Goal: Task Accomplishment & Management: Manage account settings

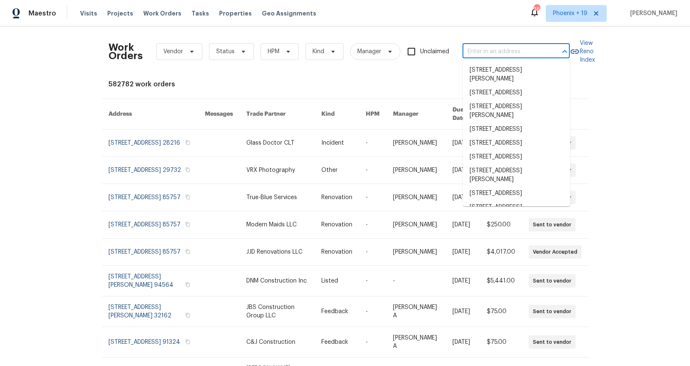
click at [504, 55] on input "text" at bounding box center [505, 51] width 84 height 13
paste input "[STREET_ADDRESS]"
type input "[STREET_ADDRESS]"
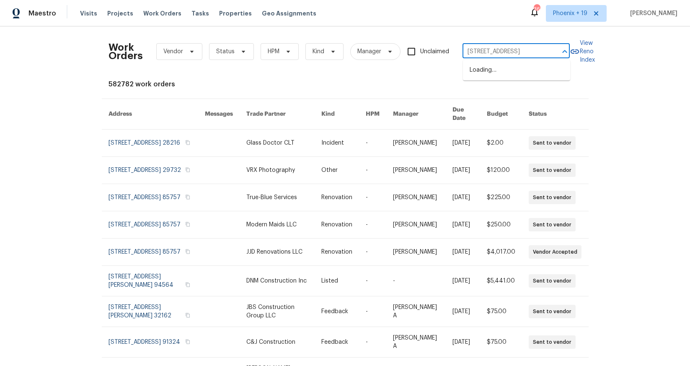
scroll to position [0, 30]
click at [500, 67] on li "[STREET_ADDRESS]" at bounding box center [516, 70] width 107 height 14
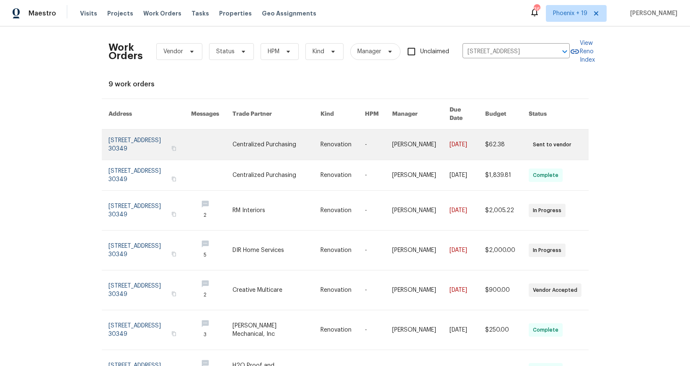
click at [303, 137] on link at bounding box center [277, 144] width 88 height 30
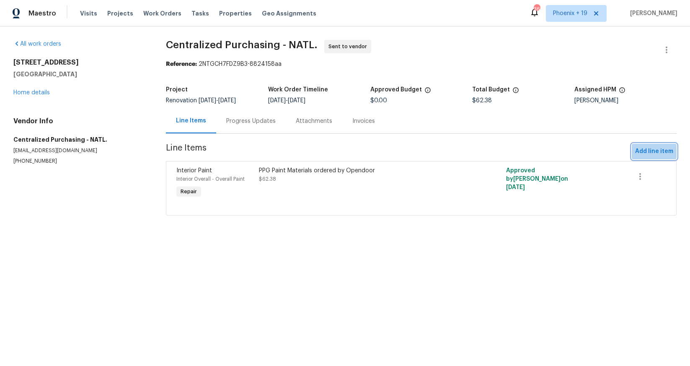
click at [552, 146] on span "Add line item" at bounding box center [654, 151] width 38 height 10
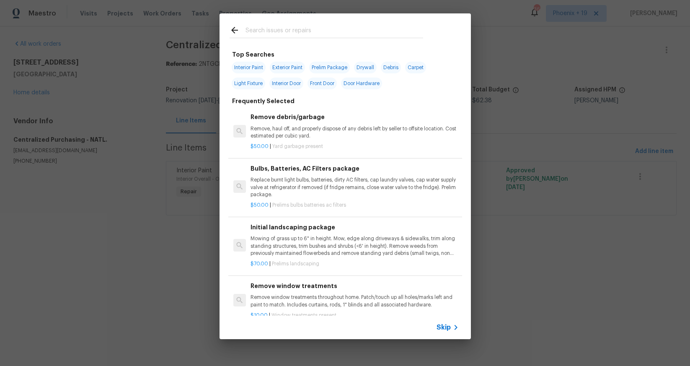
click at [258, 38] on div at bounding box center [327, 29] width 214 height 33
click at [259, 36] on input "text" at bounding box center [335, 31] width 178 height 13
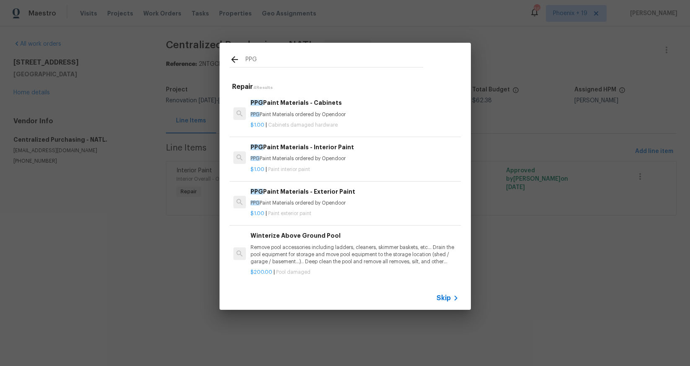
type input "PPG"
click at [341, 201] on p "PPG Paint Materials ordered by Opendoor" at bounding box center [355, 202] width 208 height 7
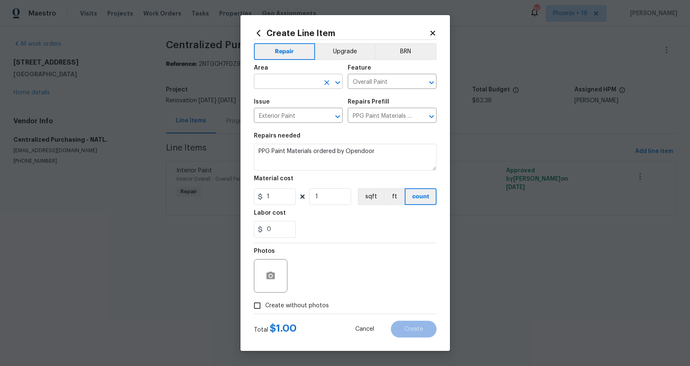
click at [282, 88] on input "text" at bounding box center [286, 82] width 65 height 13
click at [295, 114] on li "Interior Overall" at bounding box center [298, 115] width 89 height 14
type input "Interior Overall"
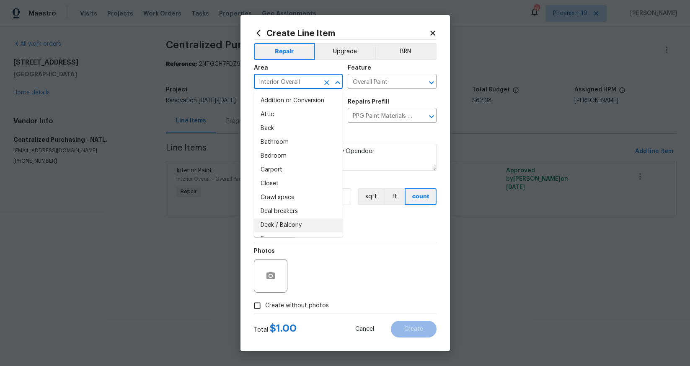
drag, startPoint x: 354, startPoint y: 233, endPoint x: 344, endPoint y: 227, distance: 12.0
click at [354, 233] on div "0" at bounding box center [345, 229] width 183 height 17
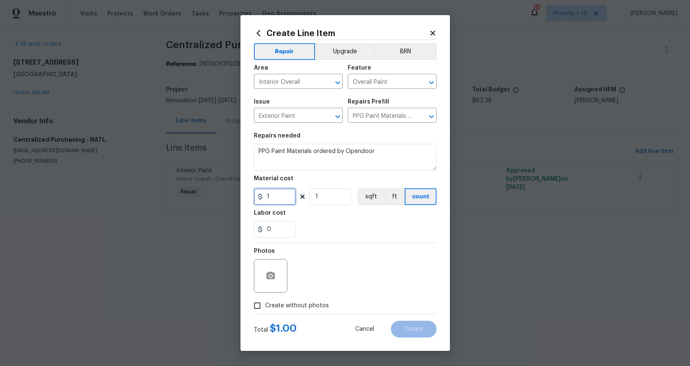
click at [287, 202] on input "1" at bounding box center [275, 196] width 42 height 17
click at [284, 199] on input "125.58" at bounding box center [275, 196] width 42 height 17
drag, startPoint x: 287, startPoint y: 198, endPoint x: 251, endPoint y: 192, distance: 36.4
click at [251, 192] on div "Create Line Item Repair Upgrade BRN Area Interior Overall ​ Feature Overall Pai…" at bounding box center [344, 183] width 209 height 336
type input "152.58"
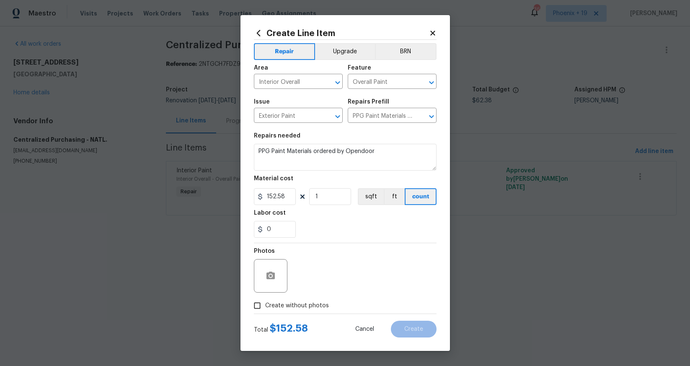
drag, startPoint x: 305, startPoint y: 304, endPoint x: 308, endPoint y: 299, distance: 6.3
click at [305, 285] on span "Create without photos" at bounding box center [297, 305] width 64 height 9
click at [265, 285] on input "Create without photos" at bounding box center [257, 305] width 16 height 16
checkbox input "true"
click at [322, 285] on textarea at bounding box center [365, 276] width 142 height 34
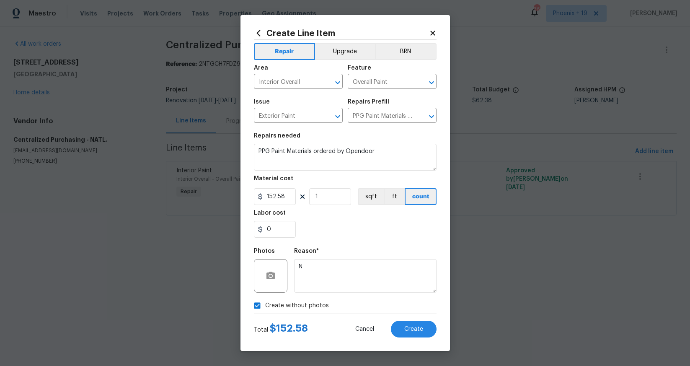
type textarea "NA"
drag, startPoint x: 419, startPoint y: 351, endPoint x: 411, endPoint y: 337, distance: 15.8
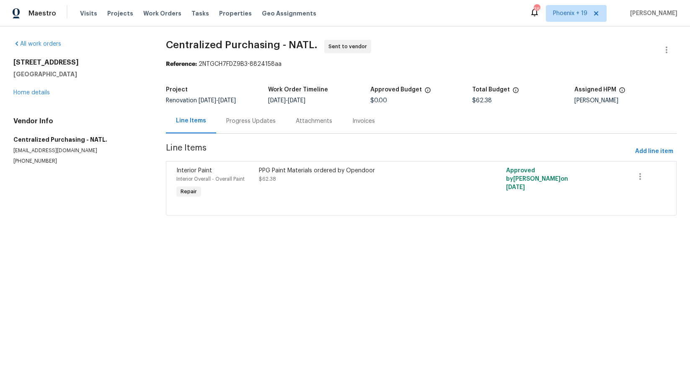
click at [411, 239] on html "Maestro Visits Projects Work Orders Tasks Properties Geo Assignments 368 [GEOGR…" at bounding box center [345, 119] width 690 height 239
drag, startPoint x: 654, startPoint y: 142, endPoint x: 654, endPoint y: 148, distance: 6.3
click at [552, 142] on section "Centralized Purchasing - NATL. Sent to vendor Reference: 2NTGCH7FDZ9B3-8824158a…" at bounding box center [421, 133] width 511 height 186
click at [552, 148] on span "Add line item" at bounding box center [654, 151] width 38 height 10
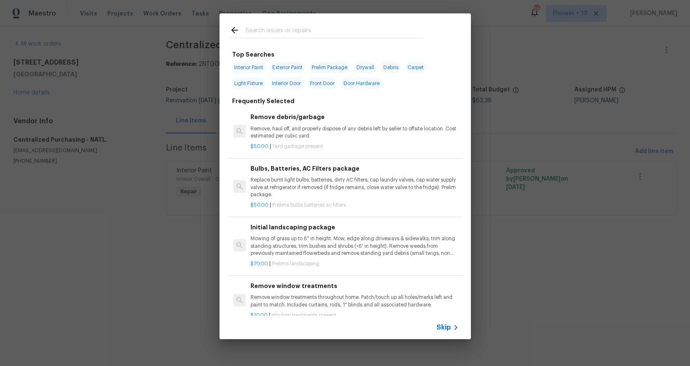
click at [265, 38] on div at bounding box center [327, 29] width 214 height 33
click at [269, 36] on input "text" at bounding box center [335, 31] width 178 height 13
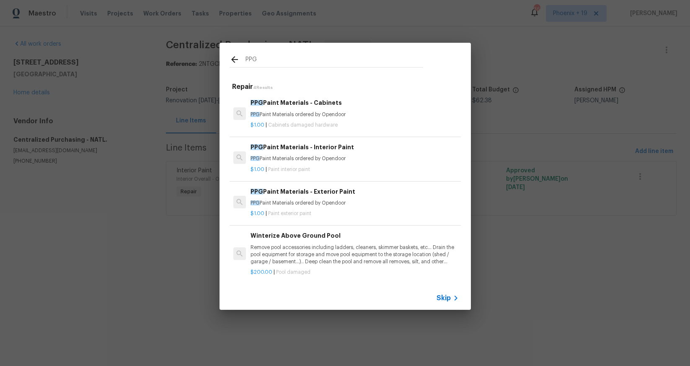
type input "PPG"
click at [346, 199] on p "PPG Paint Materials ordered by Opendoor" at bounding box center [355, 202] width 208 height 7
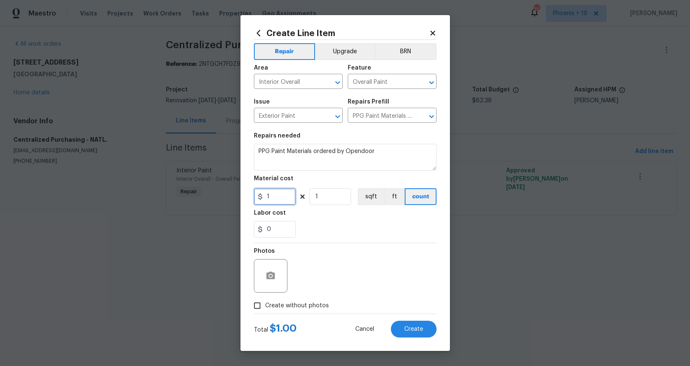
click at [280, 199] on input "1" at bounding box center [275, 196] width 42 height 17
type input "152.58"
drag, startPoint x: 299, startPoint y: 292, endPoint x: 302, endPoint y: 301, distance: 9.4
click at [299, 285] on div "Photos" at bounding box center [345, 270] width 183 height 54
click at [302, 285] on span "Create without photos" at bounding box center [297, 305] width 64 height 9
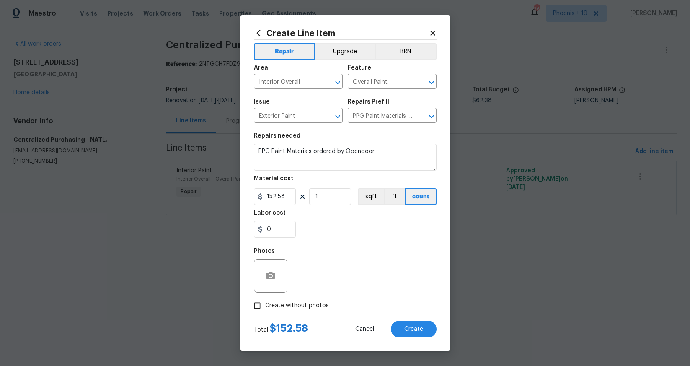
click at [265, 285] on input "Create without photos" at bounding box center [257, 305] width 16 height 16
checkbox input "true"
drag, startPoint x: 405, startPoint y: 339, endPoint x: 404, endPoint y: 335, distance: 4.7
click at [405, 285] on div "Create Line Item Repair Upgrade BRN Area Interior Overall ​ Feature Overall Pai…" at bounding box center [344, 183] width 209 height 336
drag, startPoint x: 404, startPoint y: 331, endPoint x: 401, endPoint y: 343, distance: 12.1
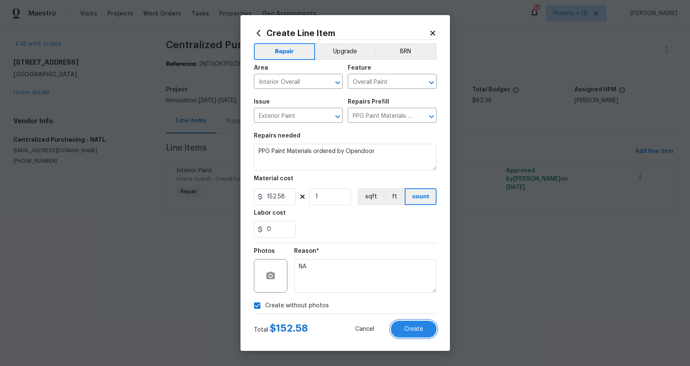
click at [404, 285] on button "Create" at bounding box center [414, 328] width 46 height 17
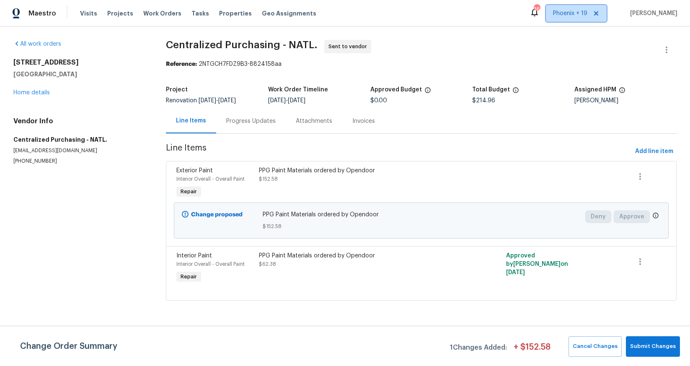
drag, startPoint x: 581, startPoint y: 13, endPoint x: 582, endPoint y: 73, distance: 59.5
click at [552, 31] on div "Maestro Visits Projects Work Orders Tasks Properties Geo Assignments 368 [GEOGR…" at bounding box center [345, 162] width 690 height 324
click at [552, 10] on span "Phoenix + 19" at bounding box center [570, 13] width 34 height 8
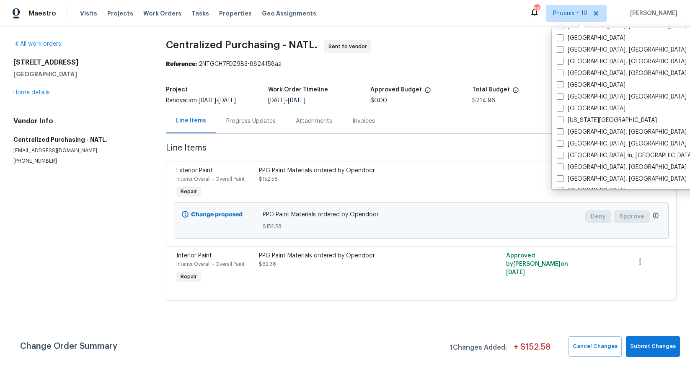
scroll to position [401, 0]
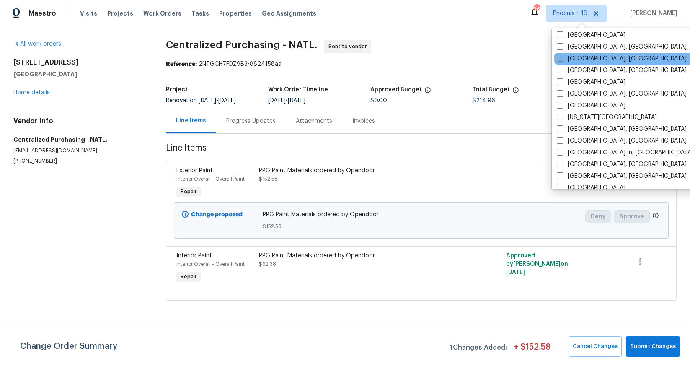
click at [552, 58] on span at bounding box center [560, 58] width 7 height 7
click at [552, 58] on input "[GEOGRAPHIC_DATA], [GEOGRAPHIC_DATA]" at bounding box center [559, 56] width 5 height 5
checkbox input "true"
drag, startPoint x: 161, startPoint y: 15, endPoint x: 186, endPoint y: 23, distance: 26.8
click at [161, 15] on span "Work Orders" at bounding box center [162, 13] width 38 height 8
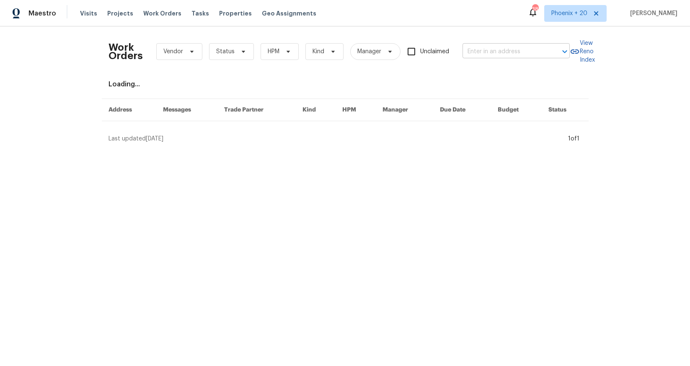
click at [530, 51] on input "text" at bounding box center [505, 51] width 84 height 13
paste input "[STREET_ADDRESS]"
type input "[STREET_ADDRESS]"
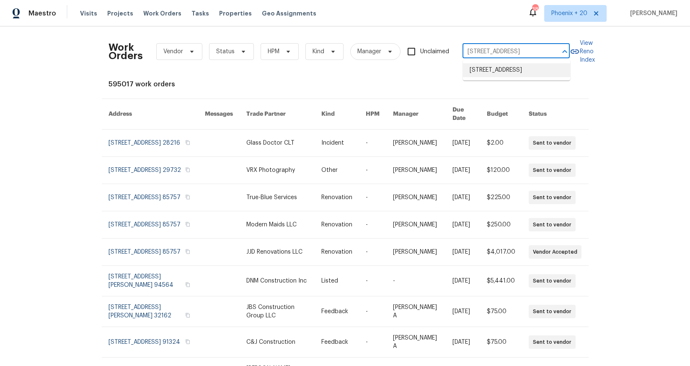
click at [522, 68] on li "[STREET_ADDRESS]" at bounding box center [516, 70] width 107 height 14
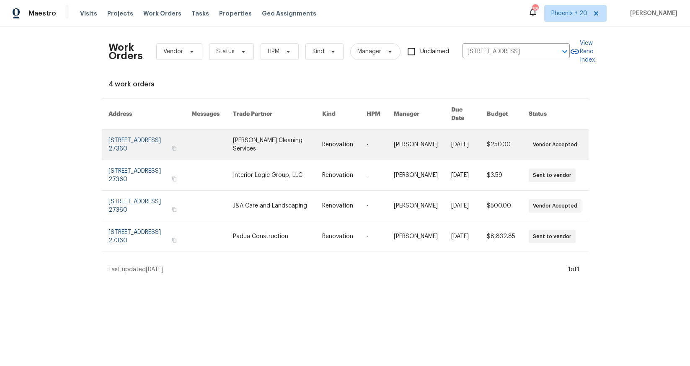
click at [182, 130] on link at bounding box center [150, 144] width 83 height 30
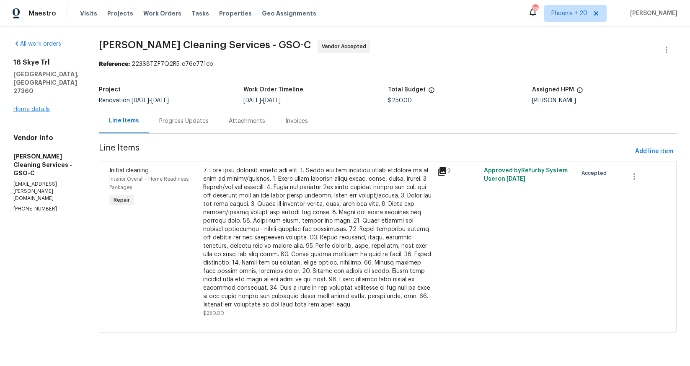
drag, startPoint x: 45, startPoint y: 88, endPoint x: 42, endPoint y: 107, distance: 19.4
click at [44, 89] on h5 "[GEOGRAPHIC_DATA], [GEOGRAPHIC_DATA] 27360" at bounding box center [45, 82] width 65 height 25
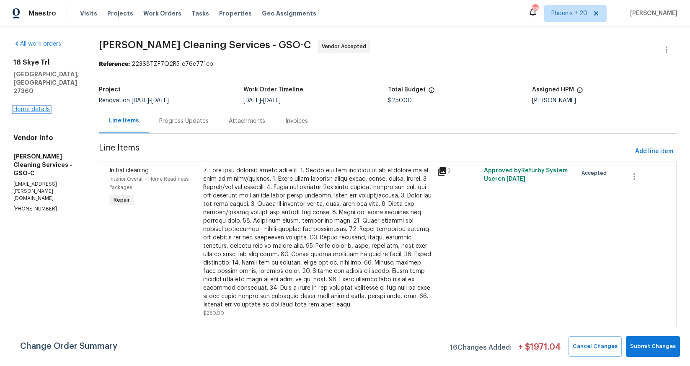
click at [42, 109] on link "Home details" at bounding box center [31, 109] width 36 height 6
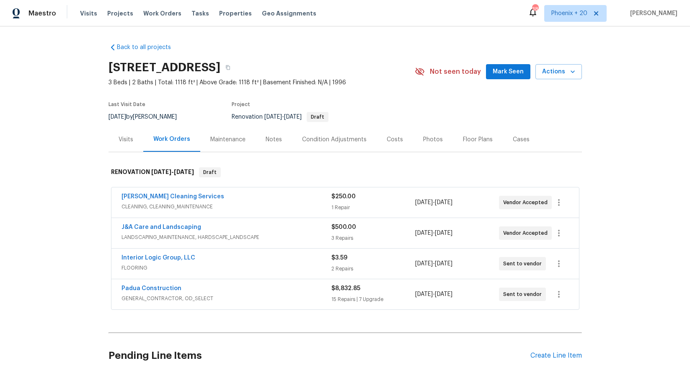
scroll to position [75, 0]
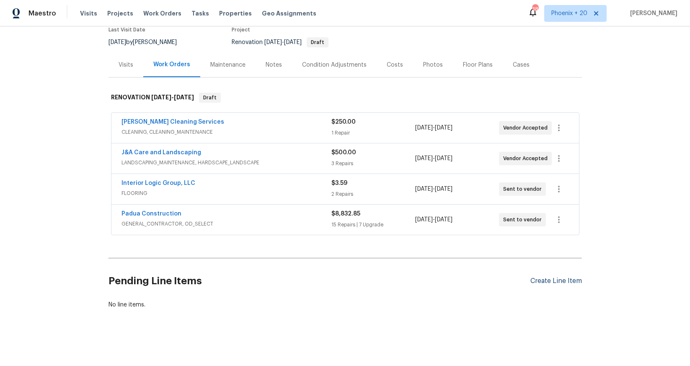
click at [552, 277] on div "Create Line Item" at bounding box center [556, 281] width 52 height 8
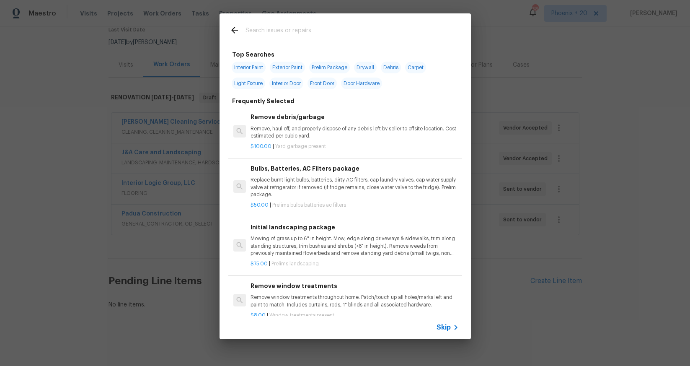
click at [327, 31] on input "text" at bounding box center [335, 31] width 178 height 13
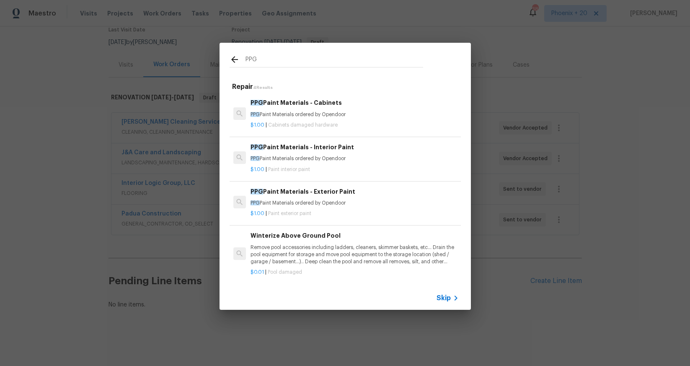
type input "PPG"
click at [402, 154] on div "PPG Paint Materials - Interior Paint PPG Paint Materials ordered by Opendoor" at bounding box center [355, 152] width 208 height 20
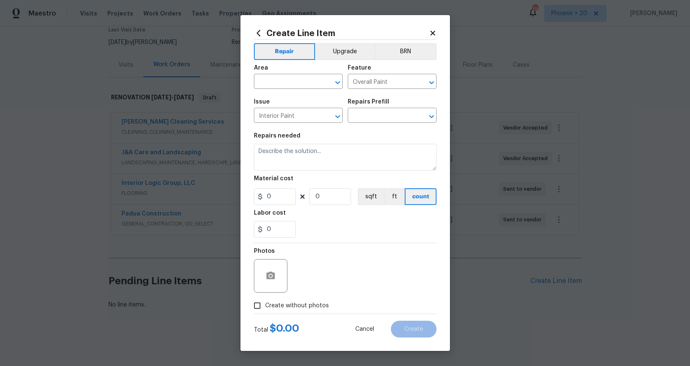
type input "PPG Paint Materials - Interior Paint $1.00"
type textarea "PPG Paint Materials ordered by Opendoor"
type input "1"
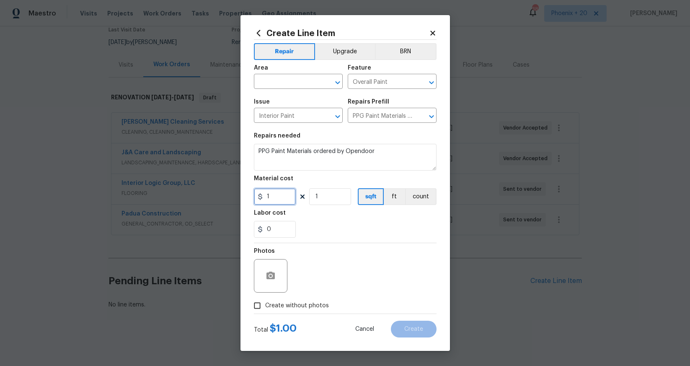
drag, startPoint x: 280, startPoint y: 198, endPoint x: 272, endPoint y: 197, distance: 8.0
click at [280, 198] on input "1" at bounding box center [275, 196] width 42 height 17
drag, startPoint x: 272, startPoint y: 197, endPoint x: 264, endPoint y: 196, distance: 8.8
click at [264, 196] on input "1" at bounding box center [275, 196] width 42 height 17
type input "409.47"
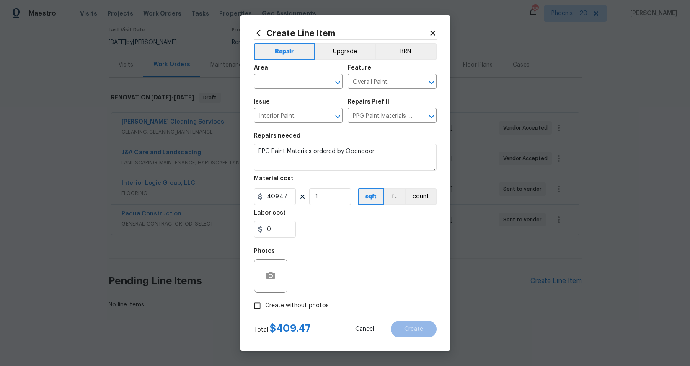
drag, startPoint x: 296, startPoint y: 305, endPoint x: 302, endPoint y: 301, distance: 7.1
click at [296, 285] on span "Create without photos" at bounding box center [297, 305] width 64 height 9
click at [265, 285] on input "Create without photos" at bounding box center [257, 305] width 16 height 16
checkbox input "true"
click at [324, 279] on textarea at bounding box center [365, 276] width 142 height 34
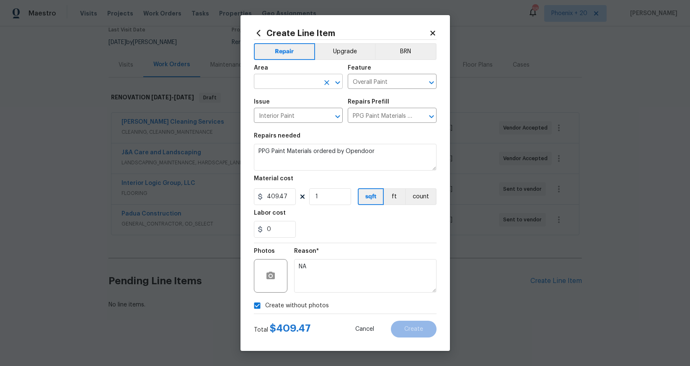
type textarea "NA"
click at [309, 82] on input "text" at bounding box center [286, 82] width 65 height 13
click at [307, 106] on li "Exterior Overall" at bounding box center [298, 101] width 89 height 14
type input "Exterior Overall"
click at [325, 82] on icon "Clear" at bounding box center [327, 82] width 8 height 8
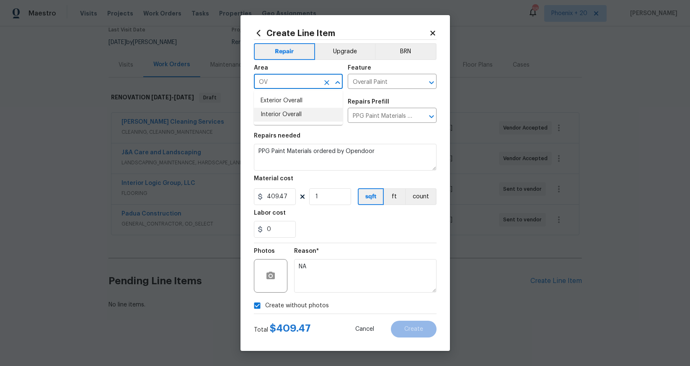
click at [312, 118] on li "Interior Overall" at bounding box center [298, 115] width 89 height 14
type input "Interior Overall"
click at [414, 285] on button "Create" at bounding box center [414, 328] width 46 height 17
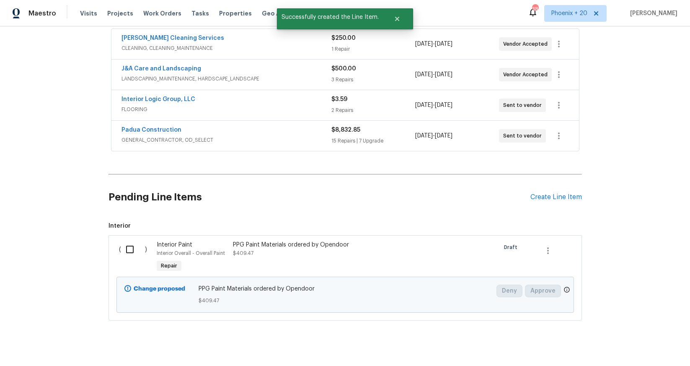
scroll to position [170, 0]
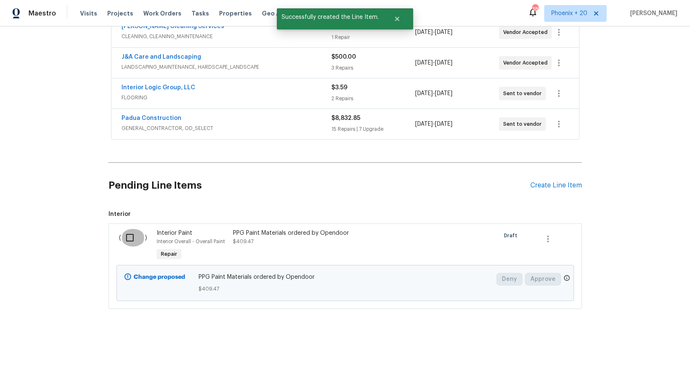
click at [137, 244] on input "checkbox" at bounding box center [133, 238] width 24 height 18
checkbox input "true"
click at [552, 285] on span "Create Work Order" at bounding box center [642, 345] width 56 height 10
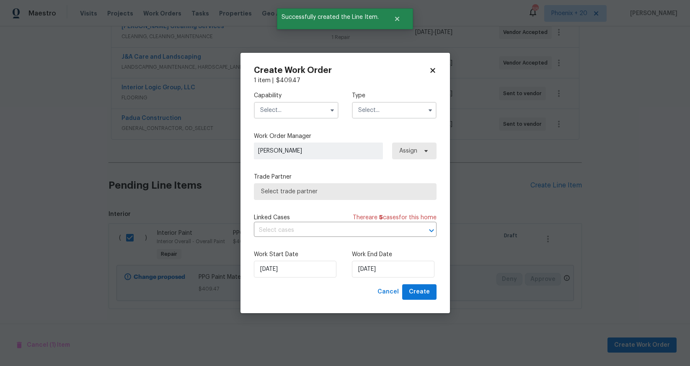
drag, startPoint x: 306, startPoint y: 110, endPoint x: 306, endPoint y: 118, distance: 7.5
click at [306, 118] on input "text" at bounding box center [296, 110] width 85 height 17
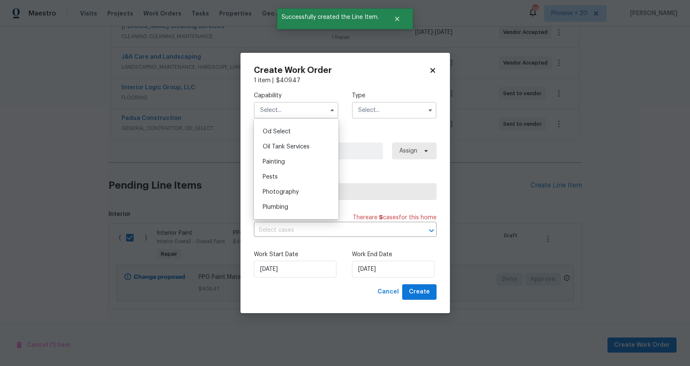
scroll to position [671, 0]
click at [307, 151] on div "Oil Tank Services" at bounding box center [296, 145] width 80 height 15
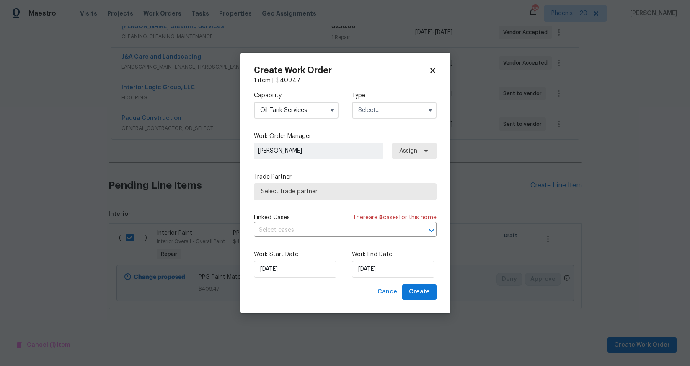
click at [318, 108] on input "Oil Tank Services" at bounding box center [296, 110] width 85 height 17
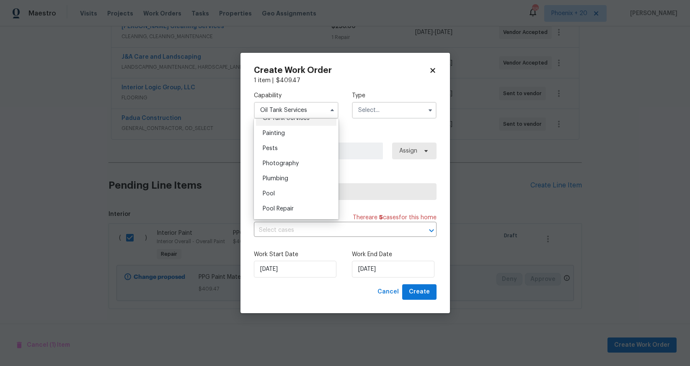
scroll to position [680, 0]
click at [304, 151] on div "Painting" at bounding box center [296, 152] width 80 height 15
type input "Painting"
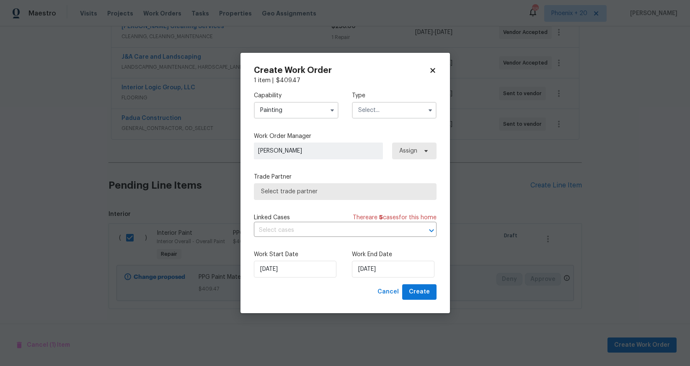
click at [394, 104] on input "text" at bounding box center [394, 110] width 85 height 17
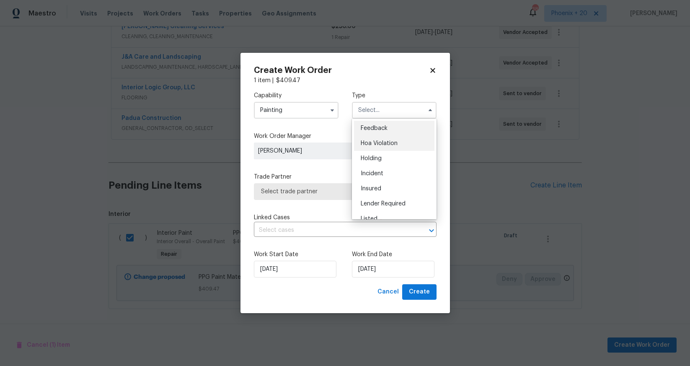
scroll to position [190, 0]
drag, startPoint x: 386, startPoint y: 146, endPoint x: 416, endPoint y: 155, distance: 31.3
click at [386, 146] on span "Renovation" at bounding box center [376, 149] width 31 height 6
type input "Renovation"
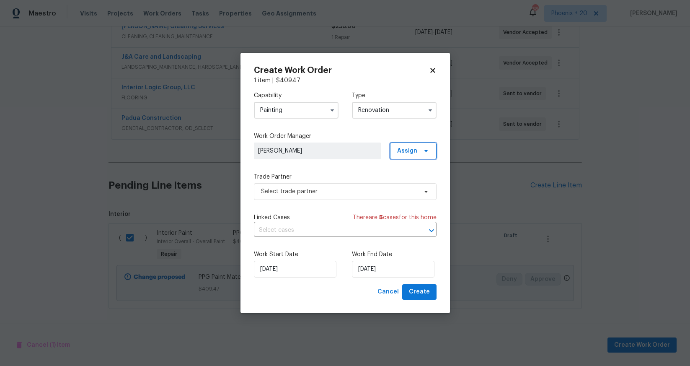
click at [416, 155] on span "Assign" at bounding box center [413, 150] width 47 height 17
drag, startPoint x: 415, startPoint y: 160, endPoint x: 412, endPoint y: 182, distance: 22.5
click at [412, 182] on div "Assign to me" at bounding box center [414, 186] width 36 height 8
drag, startPoint x: 363, startPoint y: 184, endPoint x: 363, endPoint y: 190, distance: 6.3
click at [363, 190] on span "Select trade partner" at bounding box center [345, 191] width 183 height 17
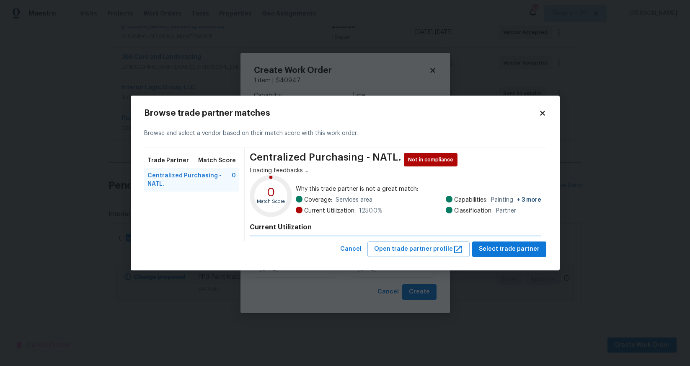
click at [364, 198] on span "Services area" at bounding box center [354, 200] width 37 height 8
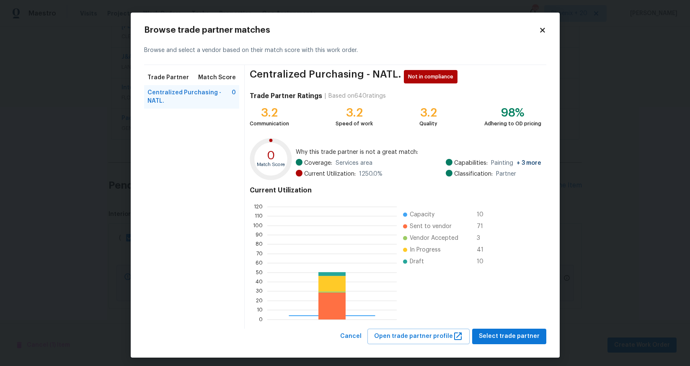
scroll to position [117, 129]
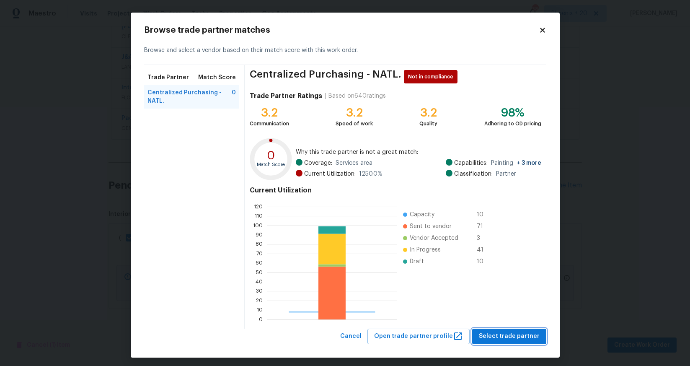
click at [500, 285] on span "Select trade partner" at bounding box center [509, 336] width 61 height 10
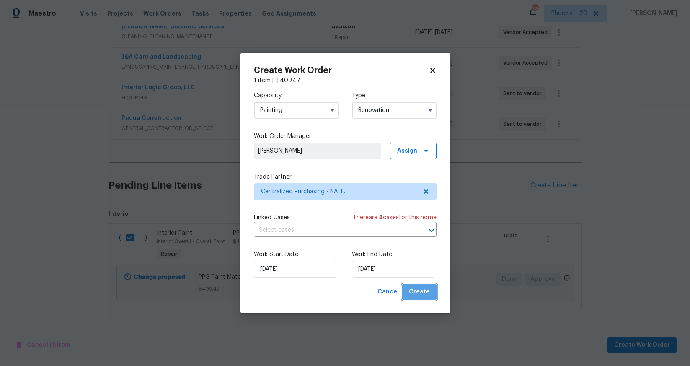
click at [432, 285] on button "Create" at bounding box center [419, 292] width 34 height 16
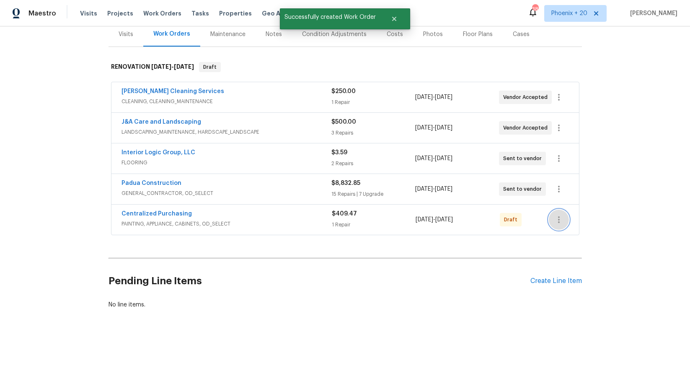
click at [552, 220] on icon "button" at bounding box center [559, 219] width 10 height 10
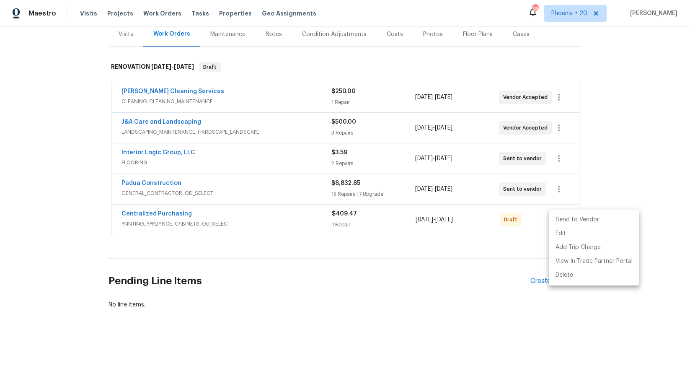
click at [552, 224] on li "Send to Vendor" at bounding box center [594, 220] width 90 height 14
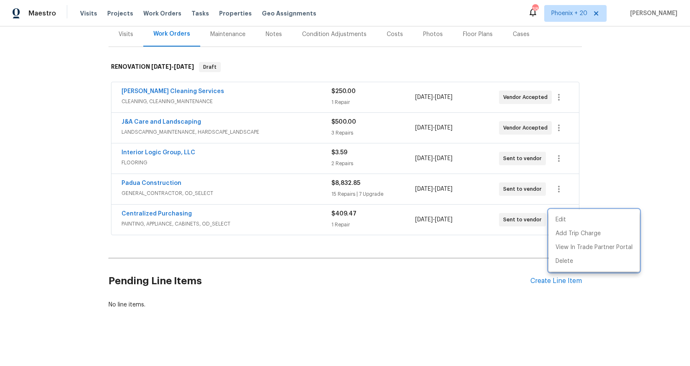
drag, startPoint x: 202, startPoint y: 223, endPoint x: 155, endPoint y: 215, distance: 47.6
click at [195, 222] on div at bounding box center [345, 183] width 690 height 366
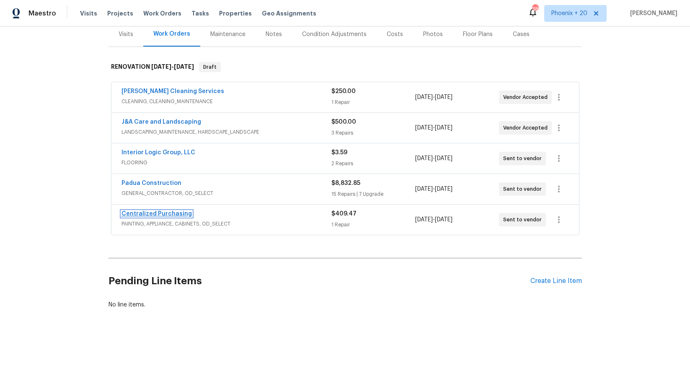
click at [155, 215] on link "Centralized Purchasing" at bounding box center [156, 214] width 70 height 6
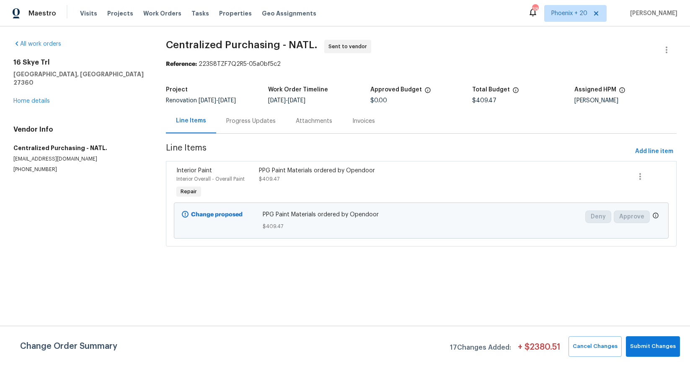
click at [45, 96] on div "[STREET_ADDRESS] Home details" at bounding box center [79, 81] width 132 height 47
click at [44, 98] on link "Home details" at bounding box center [31, 101] width 36 height 6
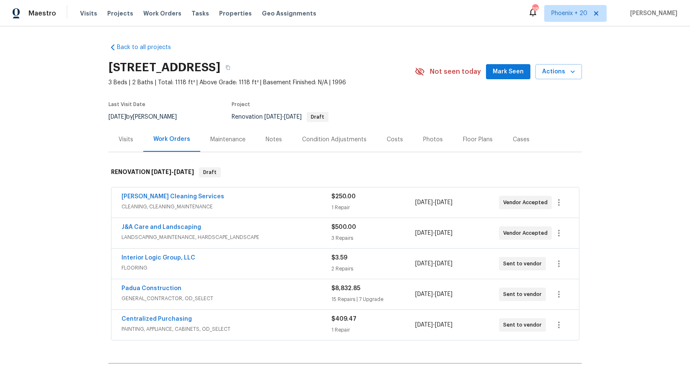
drag, startPoint x: 162, startPoint y: 16, endPoint x: 261, endPoint y: 24, distance: 98.8
click at [162, 16] on span "Work Orders" at bounding box center [162, 13] width 38 height 8
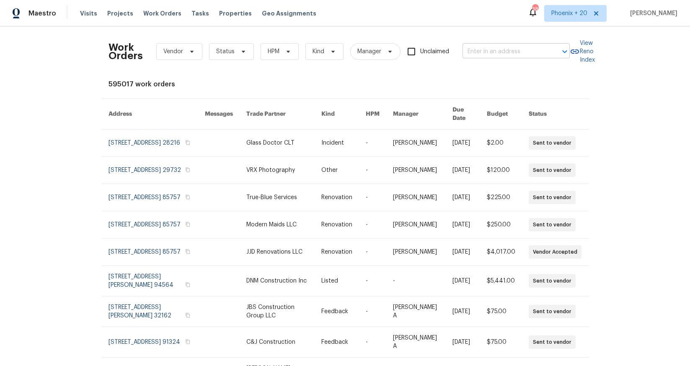
drag, startPoint x: 525, startPoint y: 61, endPoint x: 515, endPoint y: 54, distance: 12.0
click at [523, 60] on div "Work Orders Vendor Status HPM Kind Manager Unclaimed ​" at bounding box center [339, 51] width 461 height 37
click at [515, 54] on input "text" at bounding box center [505, 51] width 84 height 13
paste input "[STREET_ADDRESS][PERSON_NAME]"
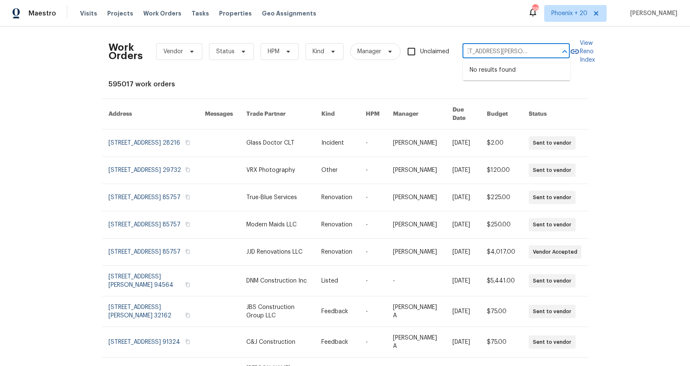
type input "[STREET_ADDRESS][PERSON_NAME]"
drag, startPoint x: 560, startPoint y: 18, endPoint x: 561, endPoint y: 22, distance: 4.6
click at [552, 18] on span "Phoenix + 20" at bounding box center [575, 13] width 62 height 17
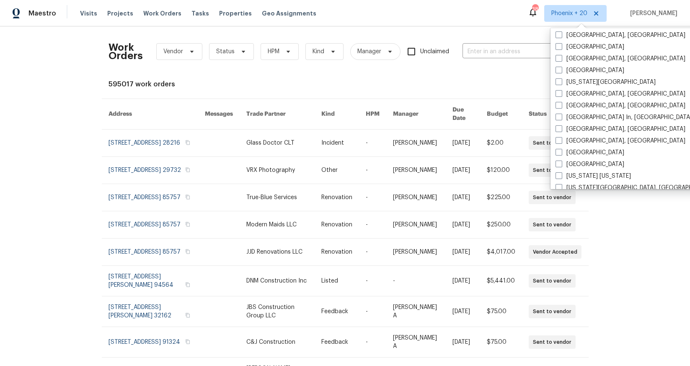
scroll to position [439, 0]
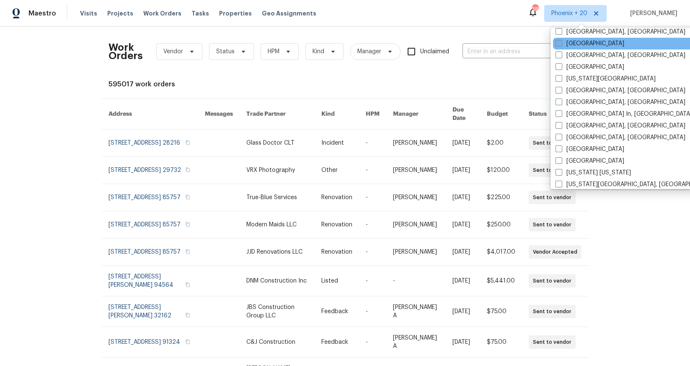
click at [552, 41] on label "[GEOGRAPHIC_DATA]" at bounding box center [590, 43] width 69 height 8
click at [552, 41] on input "[GEOGRAPHIC_DATA]" at bounding box center [558, 41] width 5 height 5
checkbox input "true"
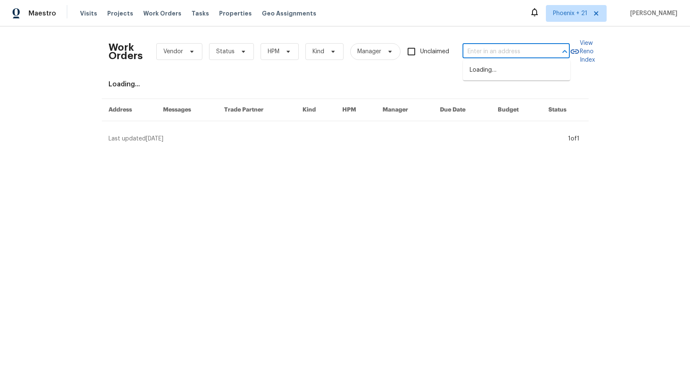
click at [510, 47] on input "text" at bounding box center [505, 51] width 84 height 13
paste input "[STREET_ADDRESS][PERSON_NAME]"
type input "[STREET_ADDRESS][PERSON_NAME]"
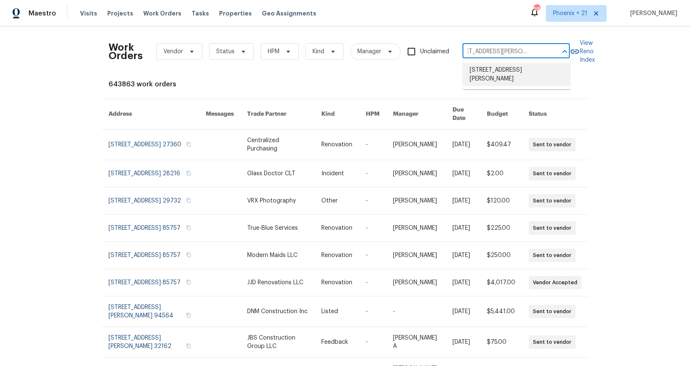
click at [494, 80] on li "[STREET_ADDRESS][PERSON_NAME]" at bounding box center [516, 74] width 107 height 23
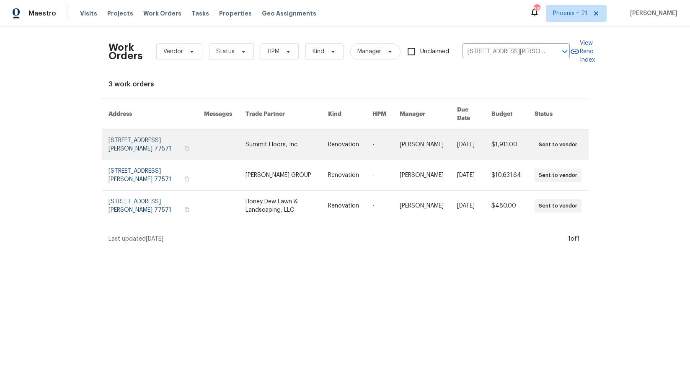
click at [328, 144] on link at bounding box center [287, 144] width 83 height 30
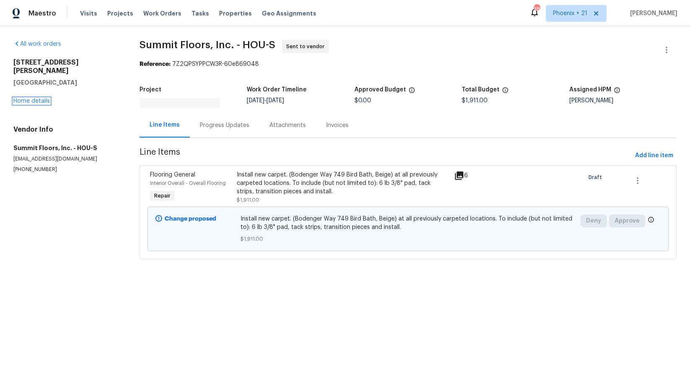
click at [45, 89] on div "[STREET_ADDRESS][PERSON_NAME] Home details" at bounding box center [66, 81] width 106 height 47
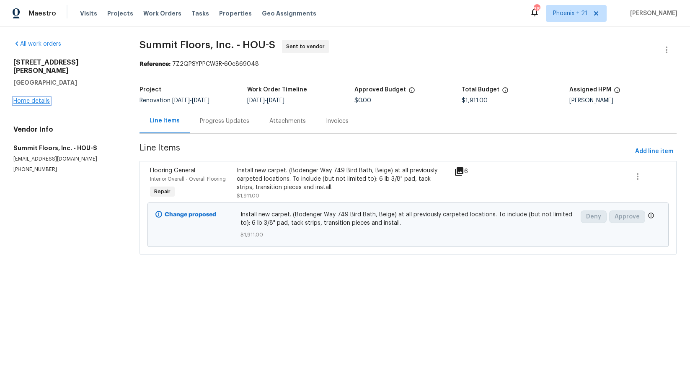
click at [45, 98] on link "Home details" at bounding box center [31, 101] width 36 height 6
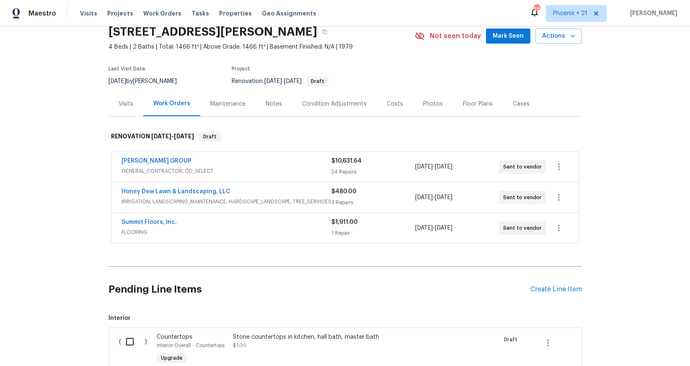
scroll to position [93, 0]
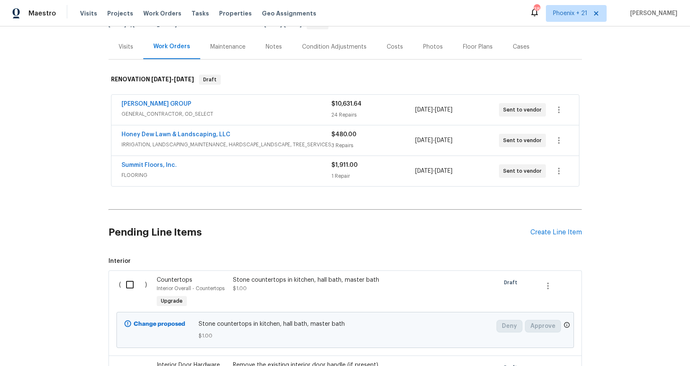
click at [549, 224] on div "Pending Line Items Create Line Item" at bounding box center [345, 232] width 473 height 39
click at [550, 230] on div "Create Line Item" at bounding box center [556, 232] width 52 height 8
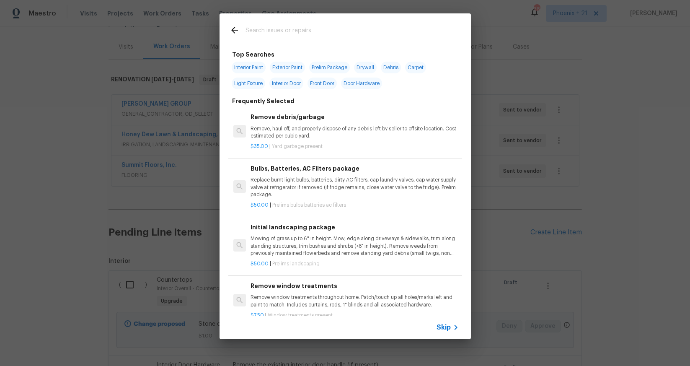
click at [299, 28] on input "text" at bounding box center [335, 31] width 178 height 13
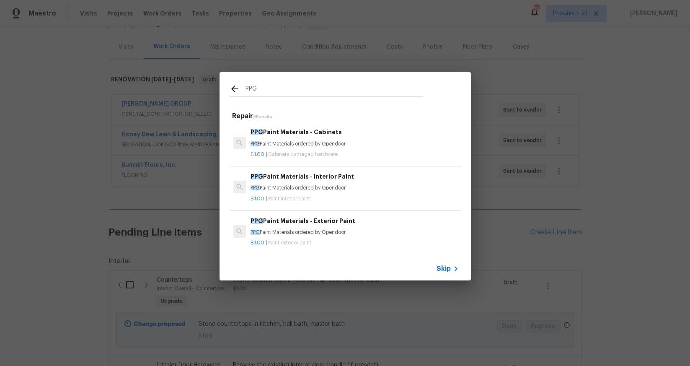
type input "PPG"
drag, startPoint x: 354, startPoint y: 158, endPoint x: 364, endPoint y: 152, distance: 11.7
click at [364, 152] on div "PPG Paint Materials - Cabinets PPG Paint Materials ordered by Opendoor $1.00 | …" at bounding box center [354, 142] width 210 height 33
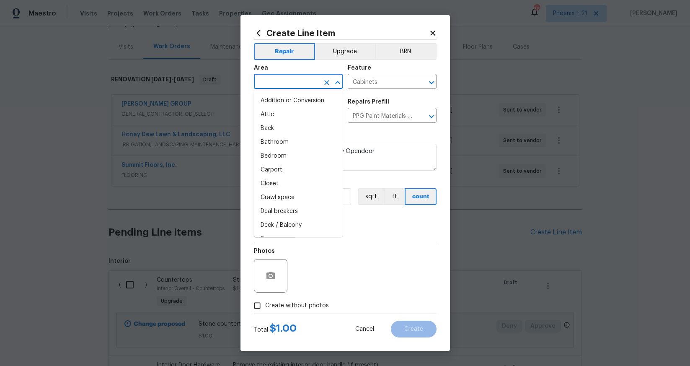
click at [292, 79] on input "text" at bounding box center [286, 82] width 65 height 13
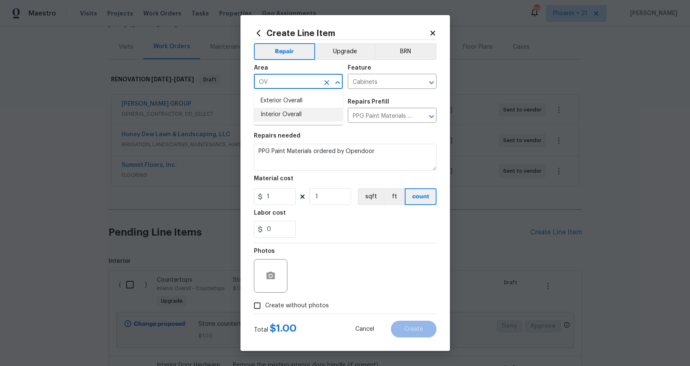
click at [298, 110] on li "Interior Overall" at bounding box center [298, 115] width 89 height 14
type input "Interior Overall"
click at [284, 196] on input "1" at bounding box center [275, 196] width 42 height 17
click at [252, 195] on div "Create Line Item Repair Upgrade BRN Area Interior Overall ​ Feature Cabinets ​ …" at bounding box center [344, 183] width 209 height 336
type input "271.19"
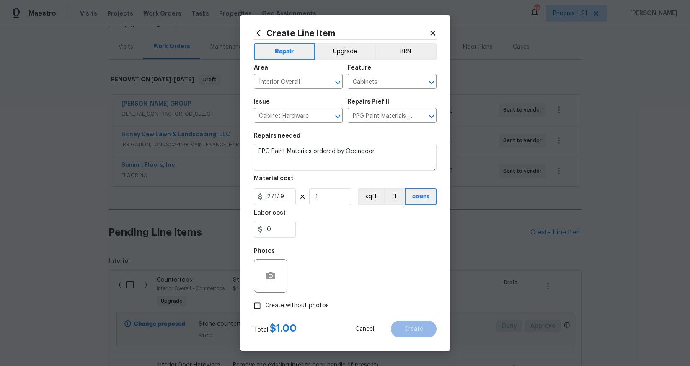
drag, startPoint x: 311, startPoint y: 305, endPoint x: 315, endPoint y: 289, distance: 15.9
click at [311, 285] on label "Create without photos" at bounding box center [289, 305] width 80 height 16
click at [318, 276] on div "Photos" at bounding box center [345, 270] width 183 height 54
click at [320, 285] on span "Create without photos" at bounding box center [297, 305] width 64 height 9
click at [265, 285] on input "Create without photos" at bounding box center [257, 305] width 16 height 16
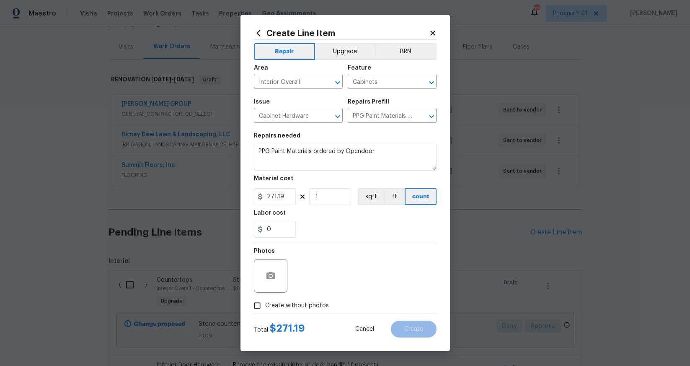
checkbox input "true"
click at [326, 285] on textarea at bounding box center [365, 276] width 142 height 34
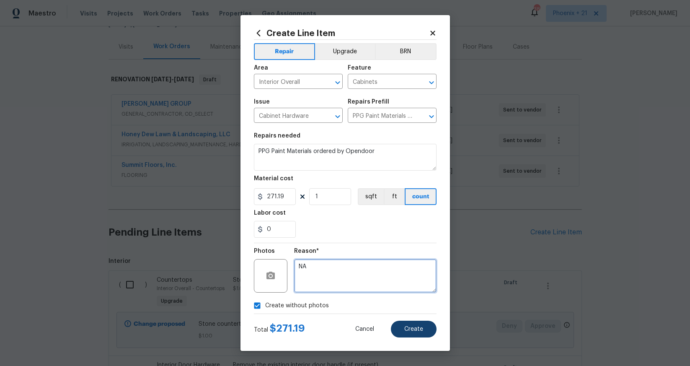
type textarea "NA"
click at [403, 285] on button "Create" at bounding box center [414, 328] width 46 height 17
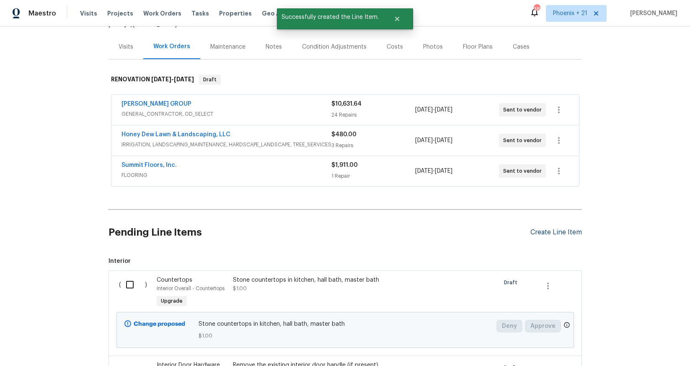
click at [552, 233] on div "Create Line Item" at bounding box center [556, 232] width 52 height 8
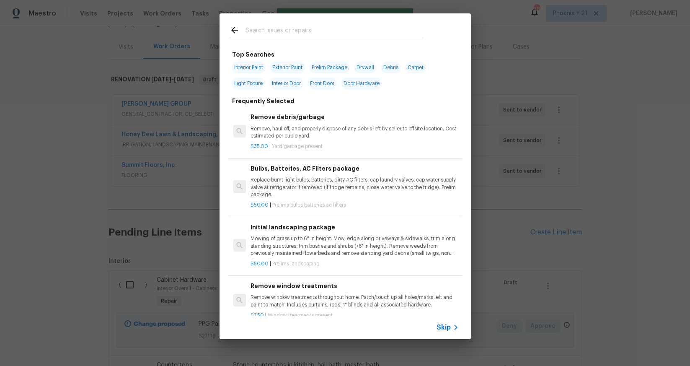
click at [344, 31] on input "text" at bounding box center [335, 31] width 178 height 13
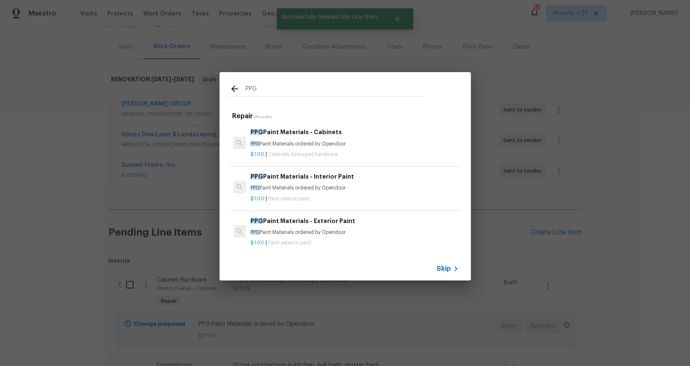
type input "PPG"
click at [378, 172] on h6 "PPG Paint Materials - Interior Paint" at bounding box center [355, 176] width 208 height 9
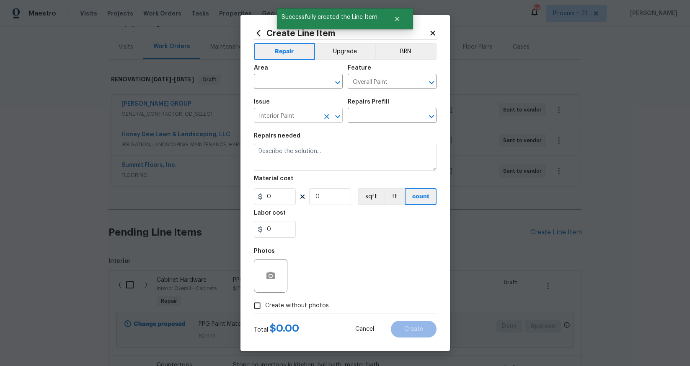
type input "PPG Paint Materials - Interior Paint $1.00"
type textarea "PPG Paint Materials ordered by Opendoor"
type input "1"
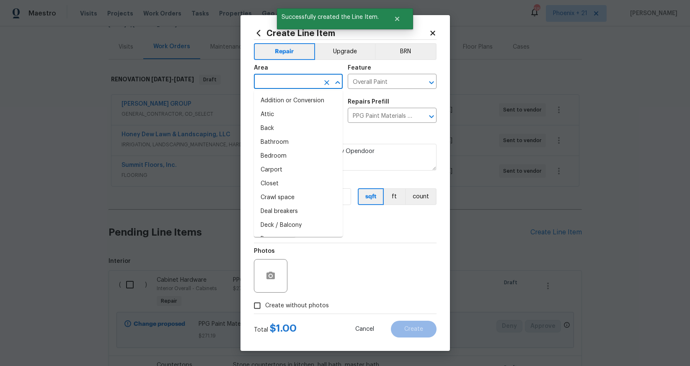
click at [301, 81] on input "text" at bounding box center [286, 82] width 65 height 13
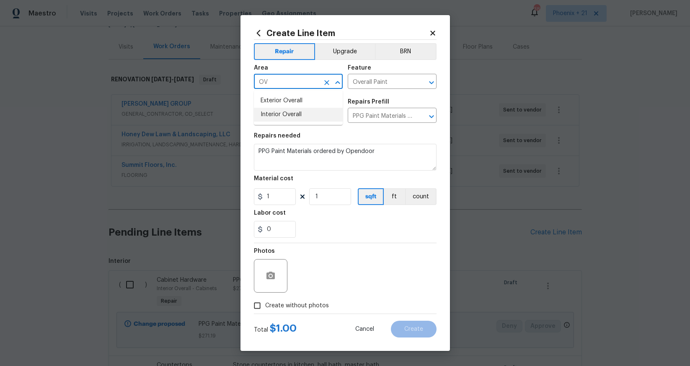
drag, startPoint x: 311, startPoint y: 114, endPoint x: 306, endPoint y: 145, distance: 30.7
click at [311, 114] on li "Interior Overall" at bounding box center [298, 115] width 89 height 14
type input "Interior Overall"
click at [279, 202] on input "1" at bounding box center [275, 196] width 42 height 17
drag, startPoint x: 279, startPoint y: 201, endPoint x: 262, endPoint y: 196, distance: 17.4
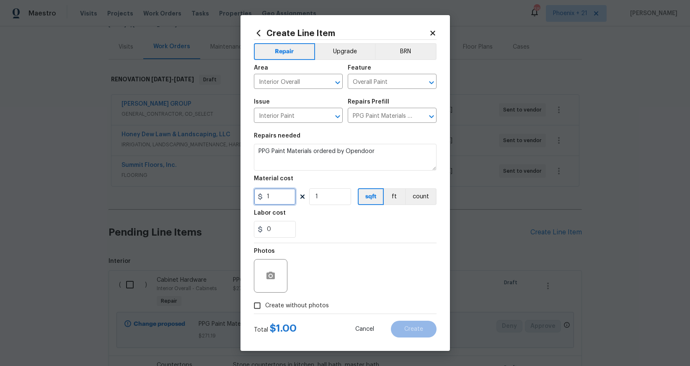
click at [262, 196] on div "1" at bounding box center [275, 196] width 42 height 17
type input "590.53"
click at [305, 285] on label "Create without photos" at bounding box center [289, 305] width 80 height 16
click at [265, 285] on input "Create without photos" at bounding box center [257, 305] width 16 height 16
checkbox input "true"
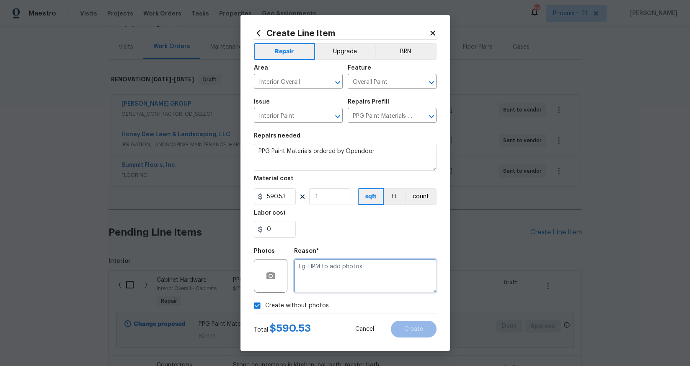
click at [324, 280] on textarea at bounding box center [365, 276] width 142 height 34
type textarea "na"
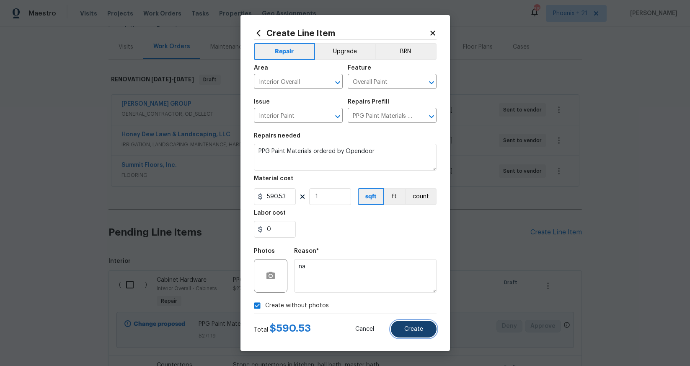
click at [404, 285] on button "Create" at bounding box center [414, 328] width 46 height 17
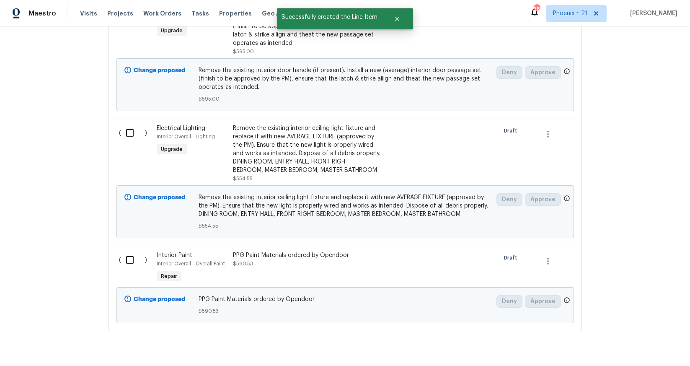
scroll to position [555, 0]
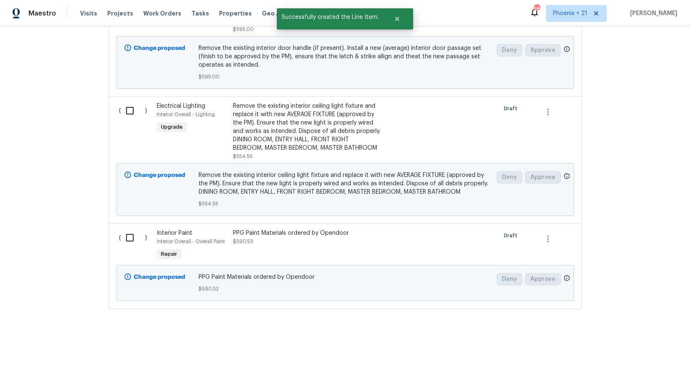
click at [127, 232] on input "checkbox" at bounding box center [133, 238] width 24 height 18
checkbox input "true"
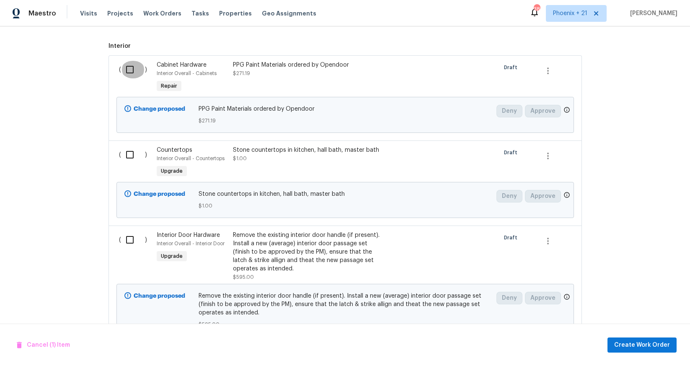
drag, startPoint x: 126, startPoint y: 70, endPoint x: 424, endPoint y: 132, distance: 304.7
click at [127, 70] on input "checkbox" at bounding box center [133, 70] width 24 height 18
checkbox input "true"
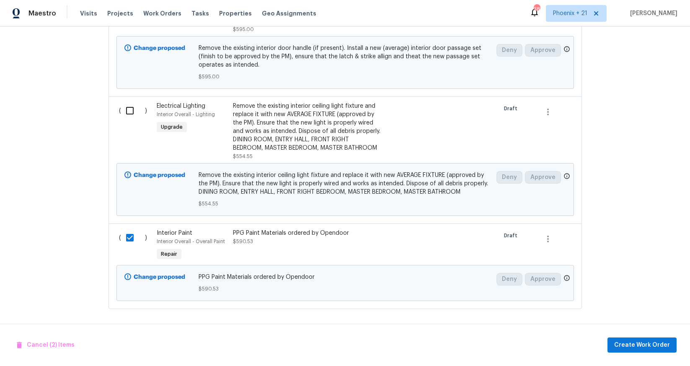
click at [552, 285] on div "Cancel (2) Items Create Work Order" at bounding box center [345, 344] width 690 height 43
click at [552, 285] on span "Create Work Order" at bounding box center [642, 345] width 56 height 10
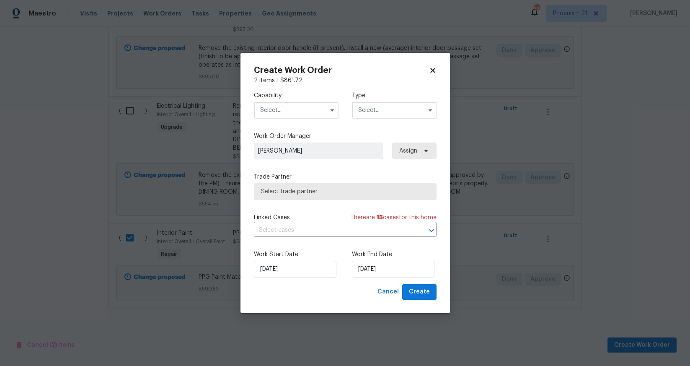
click at [301, 109] on input "text" at bounding box center [296, 110] width 85 height 17
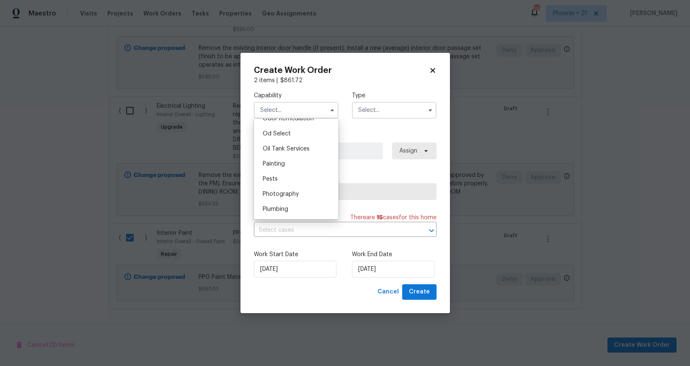
scroll to position [670, 0]
click at [307, 161] on div "Painting" at bounding box center [296, 162] width 80 height 15
type input "Painting"
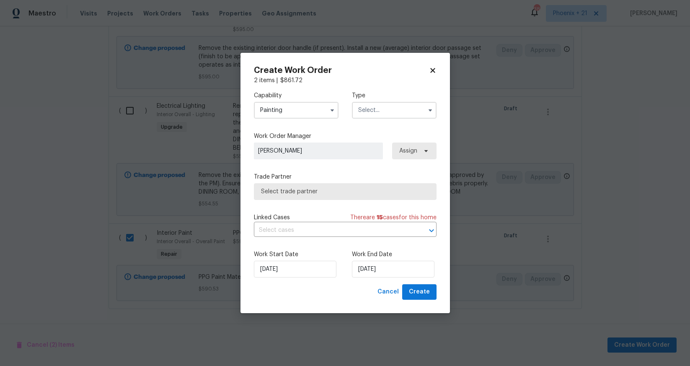
click at [359, 116] on input "text" at bounding box center [394, 110] width 85 height 17
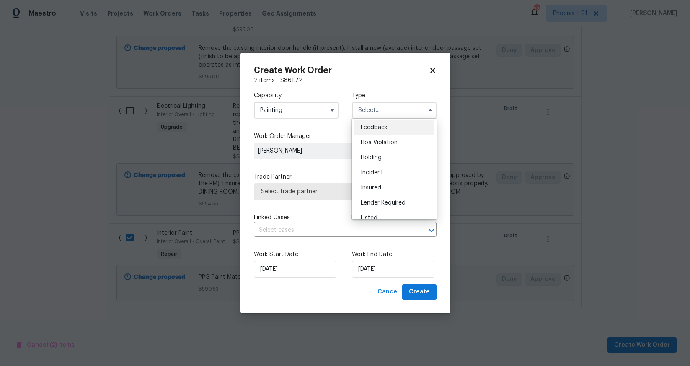
scroll to position [190, 0]
drag, startPoint x: 380, startPoint y: 147, endPoint x: 414, endPoint y: 150, distance: 34.1
click at [380, 147] on span "Renovation" at bounding box center [376, 149] width 31 height 6
type input "Renovation"
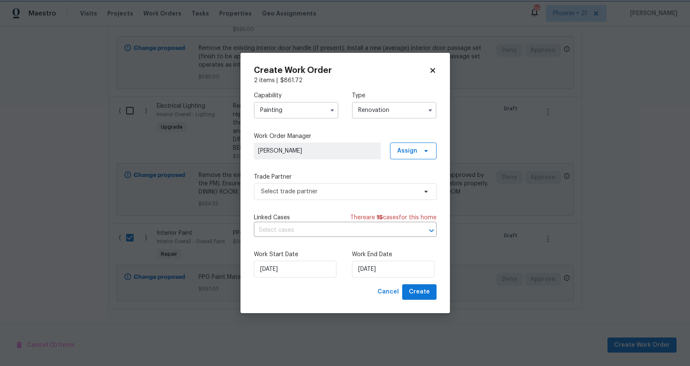
scroll to position [0, 0]
click at [418, 150] on span "Assign" at bounding box center [413, 150] width 47 height 17
drag, startPoint x: 412, startPoint y: 186, endPoint x: 369, endPoint y: 189, distance: 43.3
click at [412, 186] on div "Assign to me" at bounding box center [414, 186] width 36 height 8
click at [354, 191] on span "Select trade partner" at bounding box center [339, 191] width 156 height 8
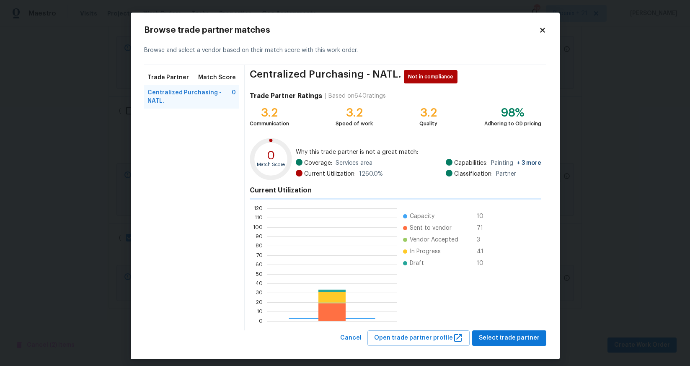
scroll to position [117, 129]
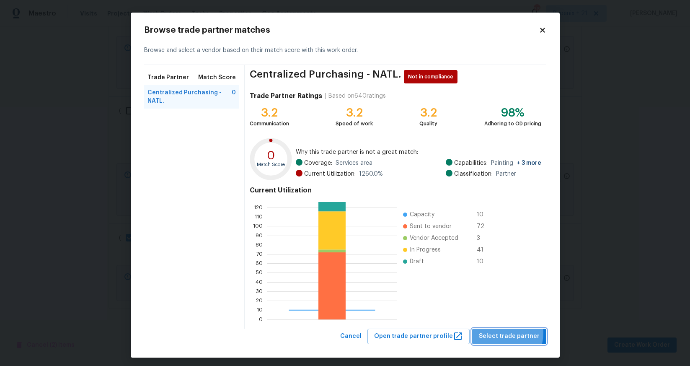
drag, startPoint x: 503, startPoint y: 333, endPoint x: 488, endPoint y: 329, distance: 15.5
click at [503, 285] on span "Select trade partner" at bounding box center [509, 336] width 61 height 10
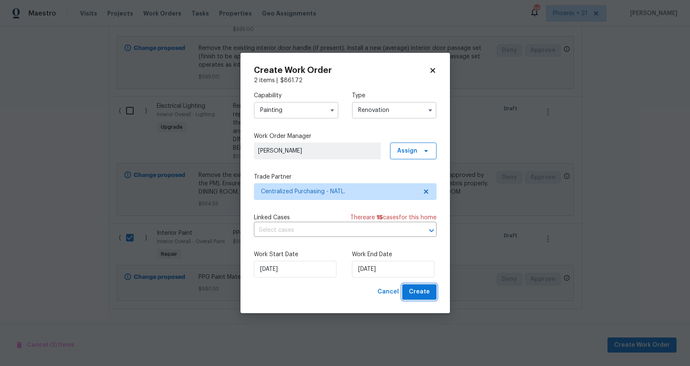
click at [417, 285] on span "Create" at bounding box center [419, 292] width 21 height 10
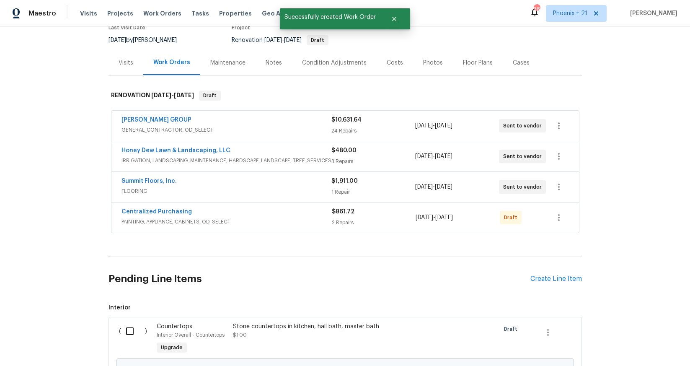
scroll to position [0, 0]
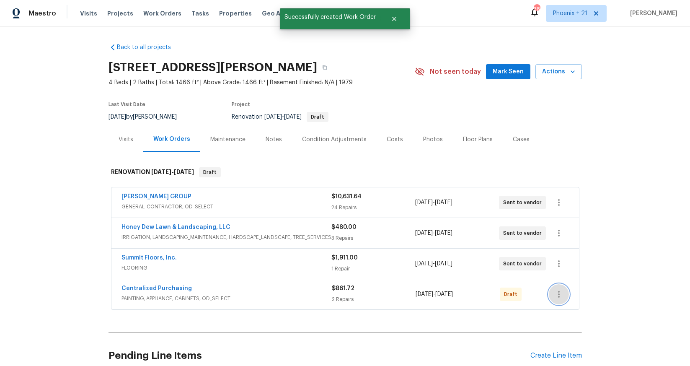
click at [552, 285] on icon "button" at bounding box center [559, 294] width 2 height 7
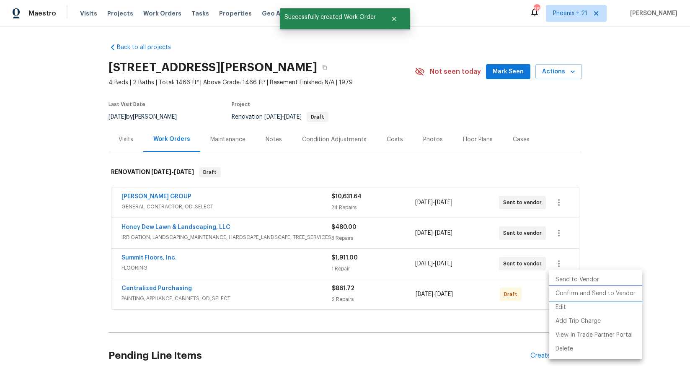
click at [552, 285] on li "Confirm and Send to Vendor" at bounding box center [595, 294] width 93 height 14
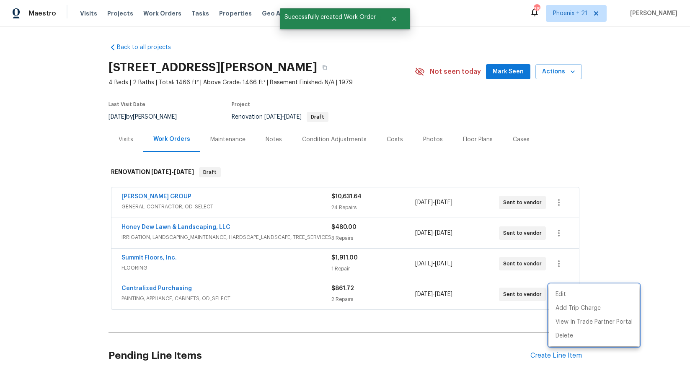
click at [188, 285] on div at bounding box center [345, 183] width 690 height 366
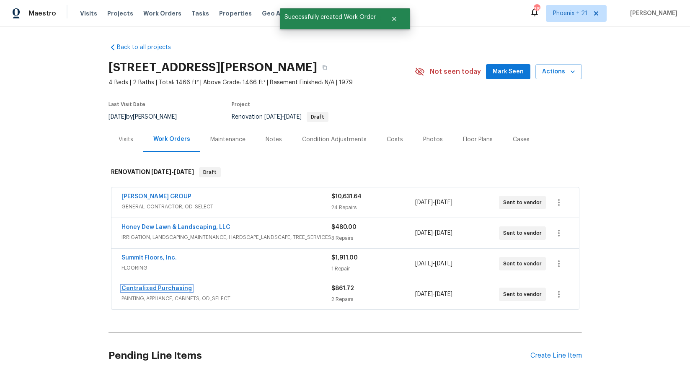
click at [170, 285] on link "Centralized Purchasing" at bounding box center [156, 288] width 70 height 6
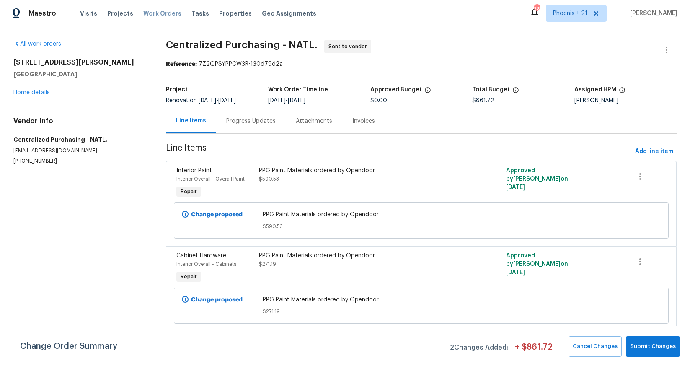
click at [165, 14] on span "Work Orders" at bounding box center [162, 13] width 38 height 8
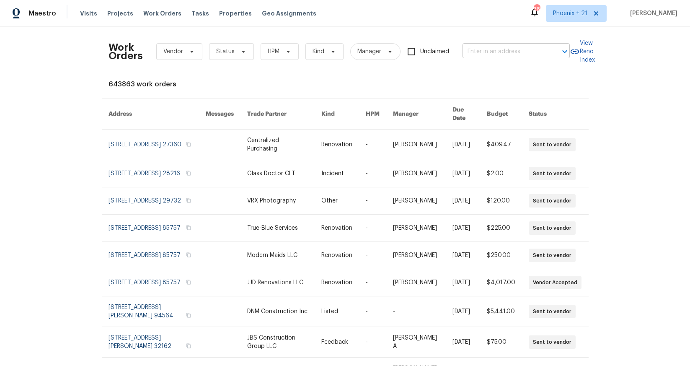
click at [490, 52] on input "text" at bounding box center [505, 51] width 84 height 13
paste input "[STREET_ADDRESS]"
type input "[STREET_ADDRESS]"
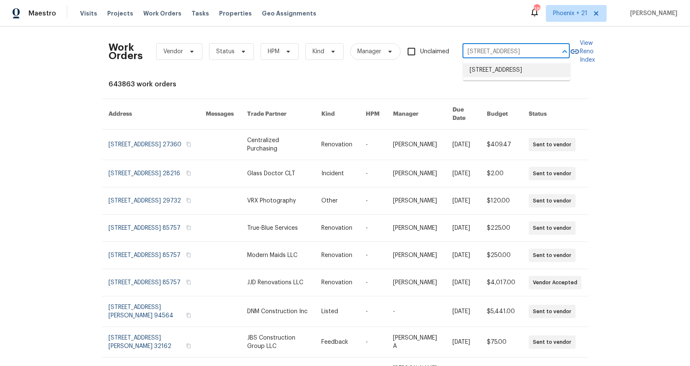
click at [501, 73] on li "[STREET_ADDRESS]" at bounding box center [516, 70] width 107 height 14
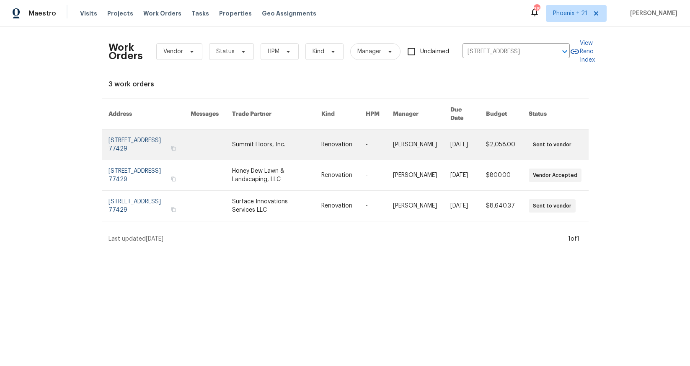
click at [277, 144] on link at bounding box center [276, 144] width 89 height 30
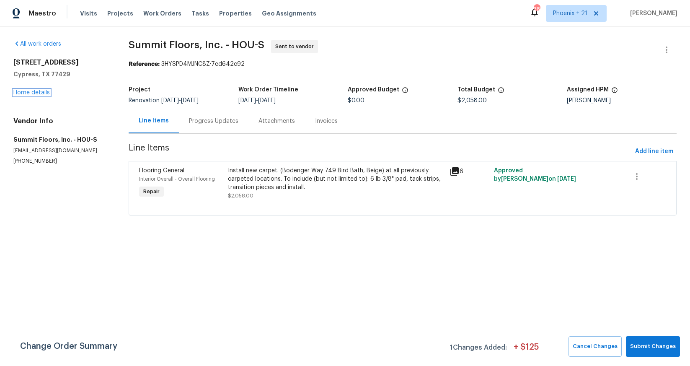
click at [49, 91] on link "Home details" at bounding box center [31, 93] width 36 height 6
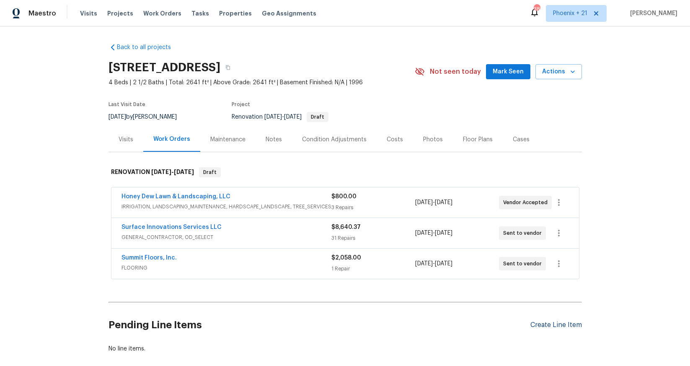
click at [552, 285] on div "Create Line Item" at bounding box center [556, 325] width 52 height 8
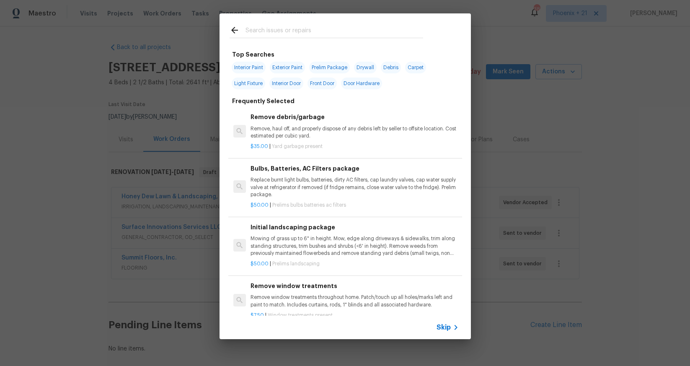
click at [320, 21] on div at bounding box center [327, 29] width 214 height 33
click at [319, 29] on input "text" at bounding box center [335, 31] width 178 height 13
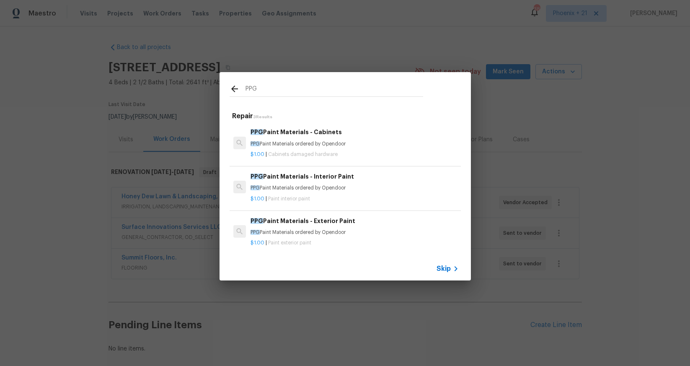
type input "PPG"
click at [376, 176] on h6 "PPG Paint Materials - Interior Paint" at bounding box center [355, 176] width 208 height 9
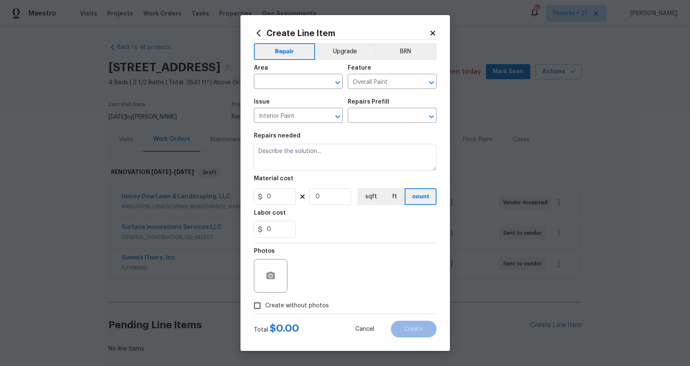
type input "PPG Paint Materials - Interior Paint $1.00"
type textarea "PPG Paint Materials ordered by Opendoor"
type input "1"
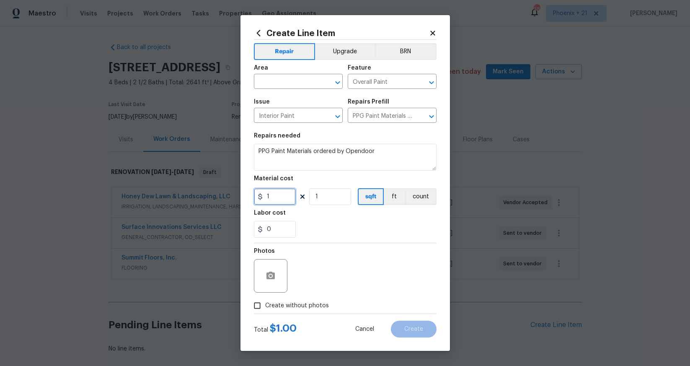
click at [256, 198] on div "1" at bounding box center [275, 196] width 42 height 17
type input "650.51"
click at [260, 84] on input "text" at bounding box center [286, 82] width 65 height 13
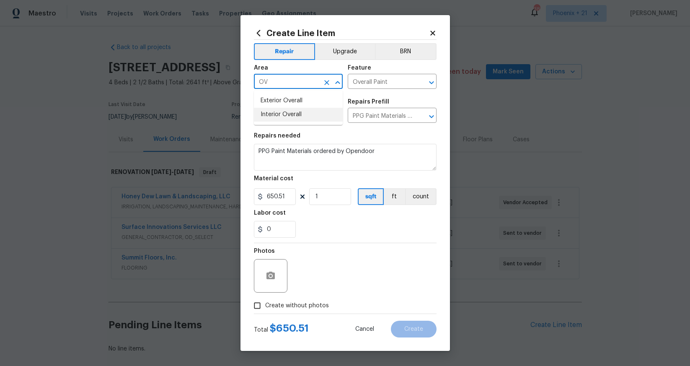
click at [256, 118] on li "Interior Overall" at bounding box center [298, 115] width 89 height 14
type input "Interior Overall"
click at [295, 285] on span "Create without photos" at bounding box center [297, 305] width 64 height 9
click at [265, 285] on input "Create without photos" at bounding box center [257, 305] width 16 height 16
checkbox input "true"
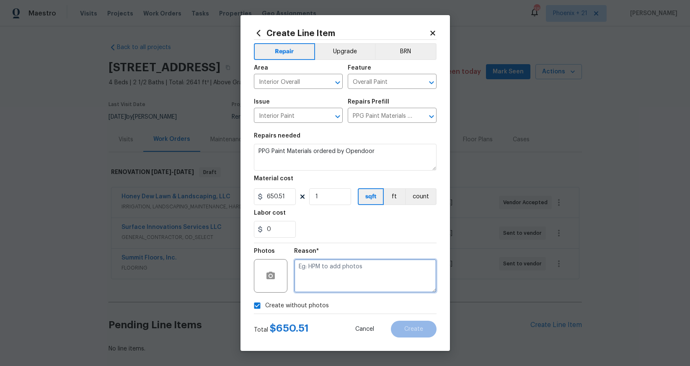
click at [314, 285] on textarea at bounding box center [365, 276] width 142 height 34
type textarea "NA"
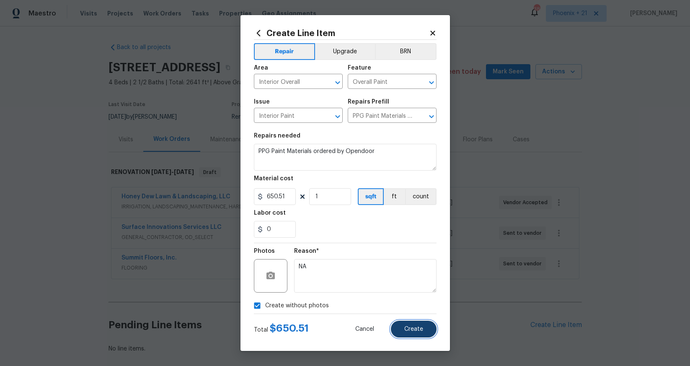
click at [402, 285] on button "Create" at bounding box center [414, 328] width 46 height 17
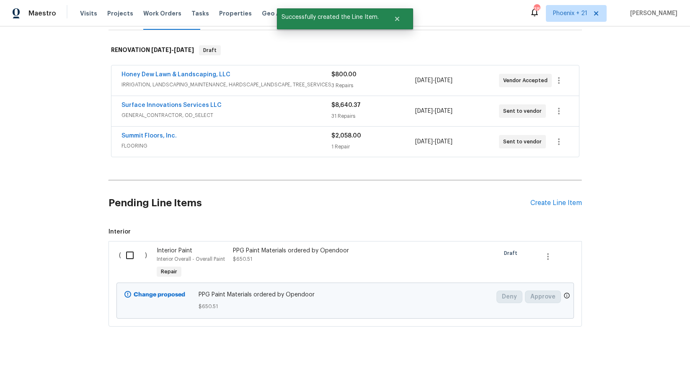
scroll to position [131, 0]
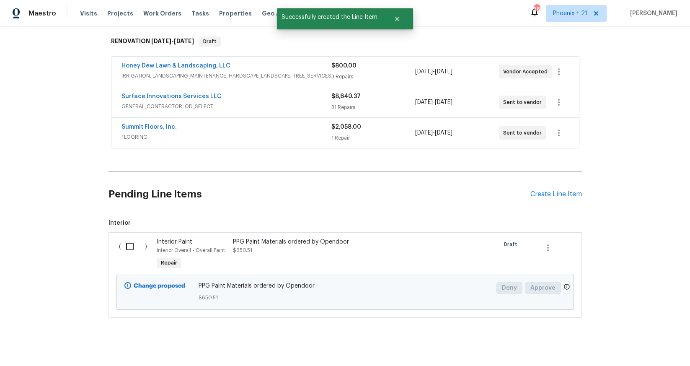
click at [124, 263] on div "( )" at bounding box center [135, 254] width 38 height 39
click at [128, 250] on input "checkbox" at bounding box center [133, 247] width 24 height 18
checkbox input "true"
click at [552, 285] on button "Create Work Order" at bounding box center [641, 345] width 69 height 16
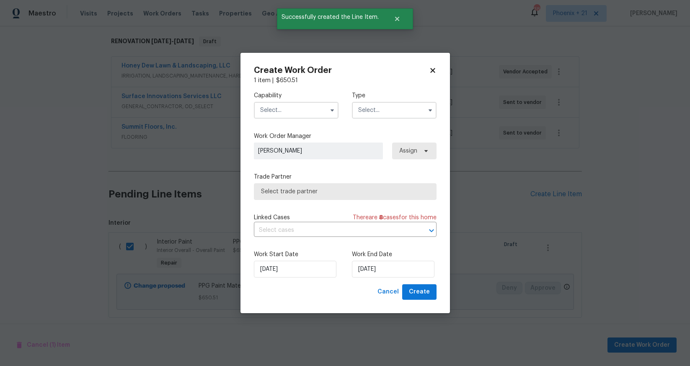
drag, startPoint x: 292, startPoint y: 110, endPoint x: 295, endPoint y: 114, distance: 5.1
click at [293, 111] on input "text" at bounding box center [296, 110] width 85 height 17
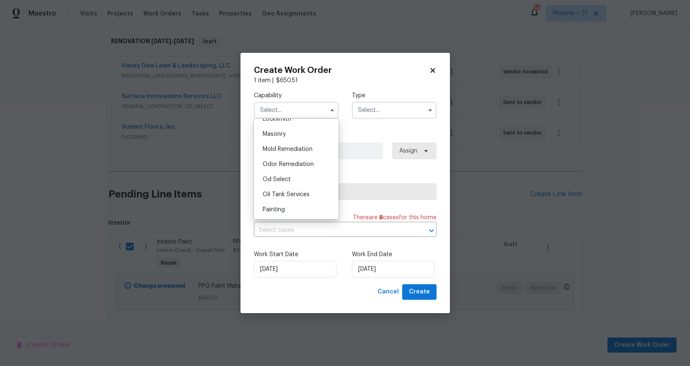
scroll to position [641, 0]
click at [295, 189] on div "Painting" at bounding box center [296, 191] width 80 height 15
type input "Painting"
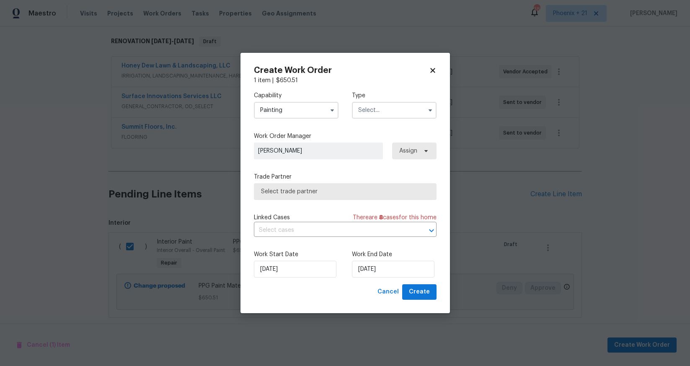
click at [370, 114] on input "text" at bounding box center [394, 110] width 85 height 17
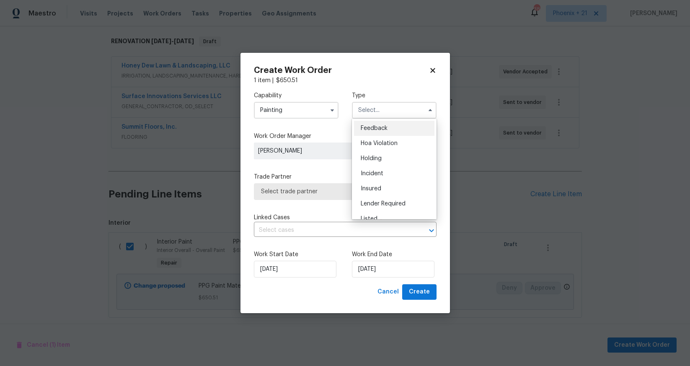
scroll to position [190, 0]
click at [379, 147] on span "Renovation" at bounding box center [376, 149] width 31 height 6
type input "Renovation"
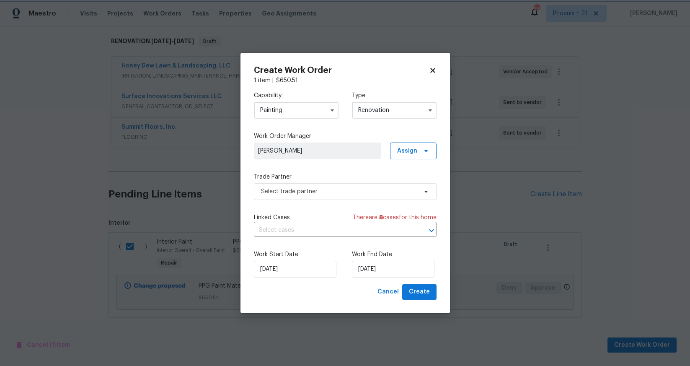
scroll to position [0, 0]
drag, startPoint x: 412, startPoint y: 145, endPoint x: 414, endPoint y: 158, distance: 12.7
click at [412, 145] on span "Assign" at bounding box center [413, 150] width 47 height 17
click at [413, 179] on div "Assign to HPM" at bounding box center [417, 175] width 47 height 12
click at [413, 183] on div "Assign to me" at bounding box center [414, 186] width 36 height 8
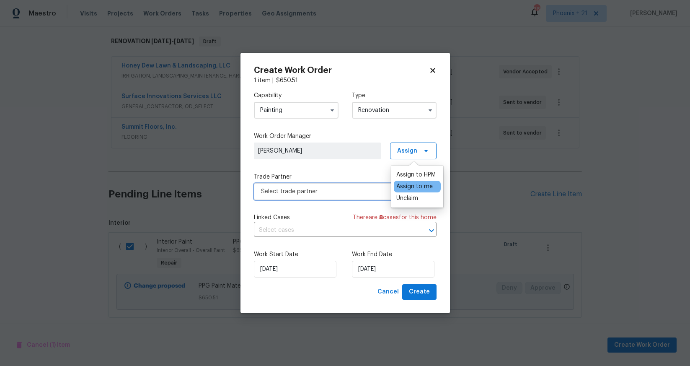
click at [341, 196] on span "Select trade partner" at bounding box center [345, 191] width 183 height 17
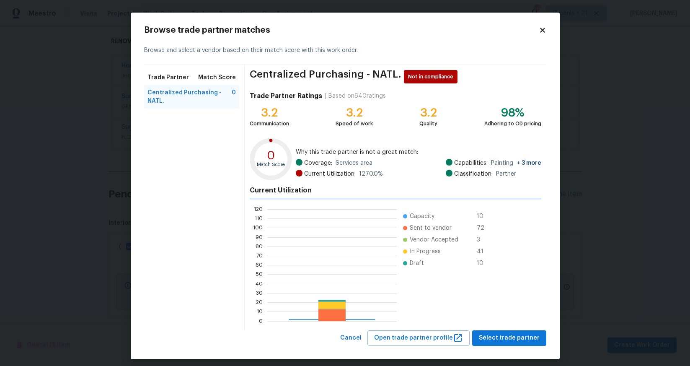
scroll to position [117, 129]
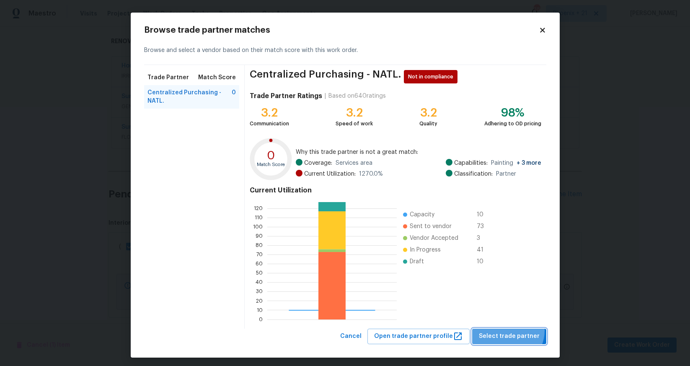
click at [508, 285] on button "Select trade partner" at bounding box center [509, 336] width 74 height 16
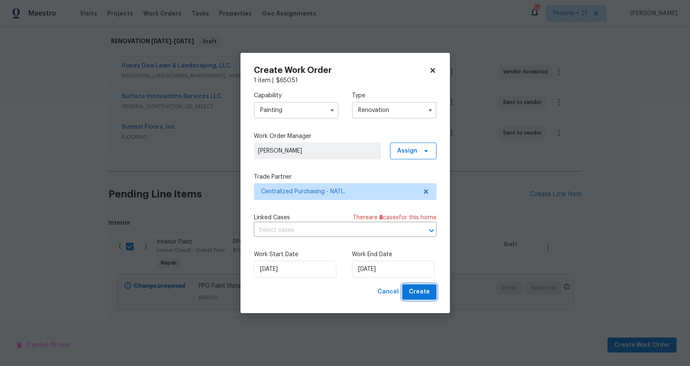
click at [426, 285] on span "Create" at bounding box center [419, 292] width 21 height 10
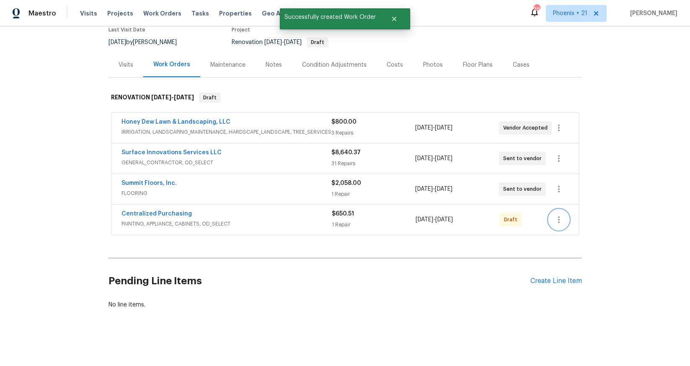
click at [552, 220] on icon "button" at bounding box center [559, 219] width 10 height 10
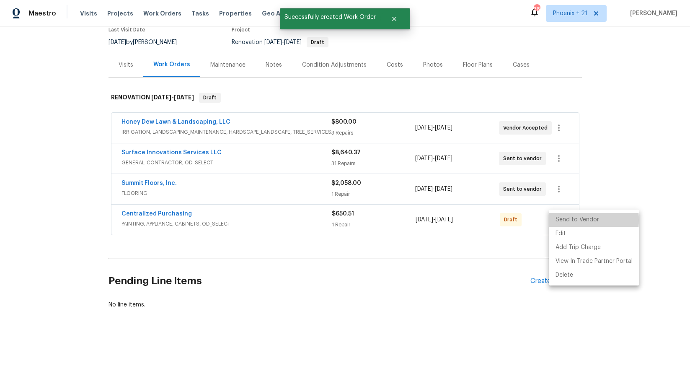
click at [552, 220] on li "Send to Vendor" at bounding box center [594, 220] width 90 height 14
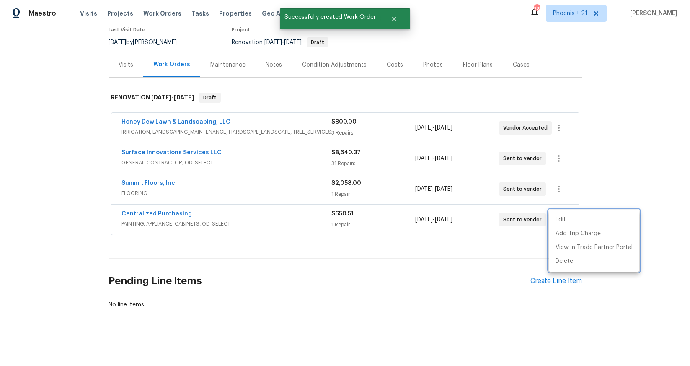
click at [207, 223] on div at bounding box center [345, 183] width 690 height 366
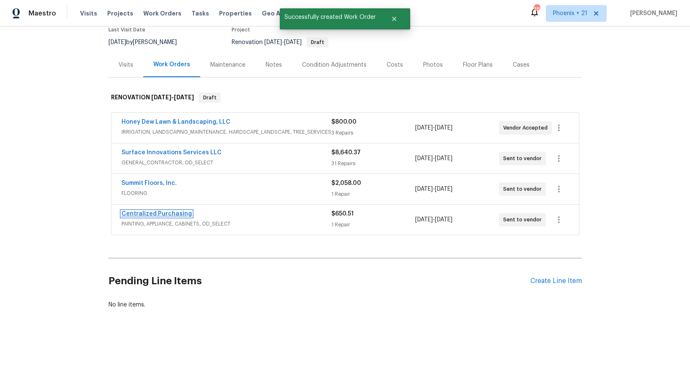
click at [178, 213] on link "Centralized Purchasing" at bounding box center [156, 214] width 70 height 6
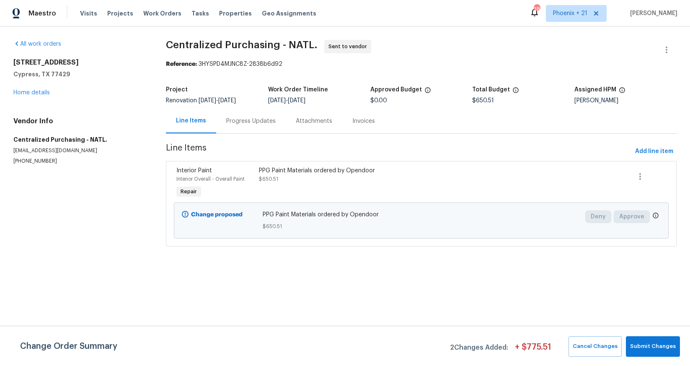
click at [167, 18] on div "Visits Projects Work Orders Tasks Properties Geo Assignments" at bounding box center [203, 13] width 246 height 17
click at [165, 15] on span "Work Orders" at bounding box center [162, 13] width 38 height 8
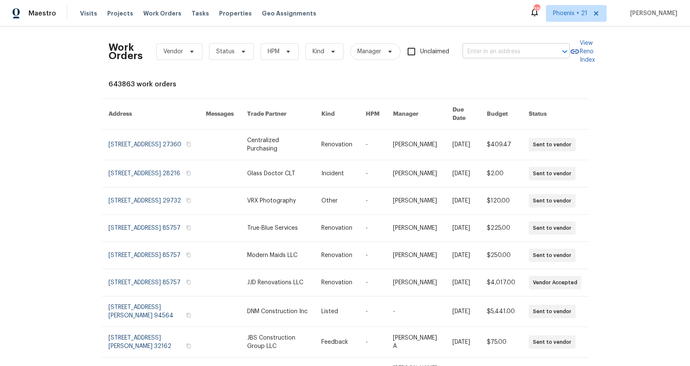
click at [536, 45] on input "text" at bounding box center [505, 51] width 84 height 13
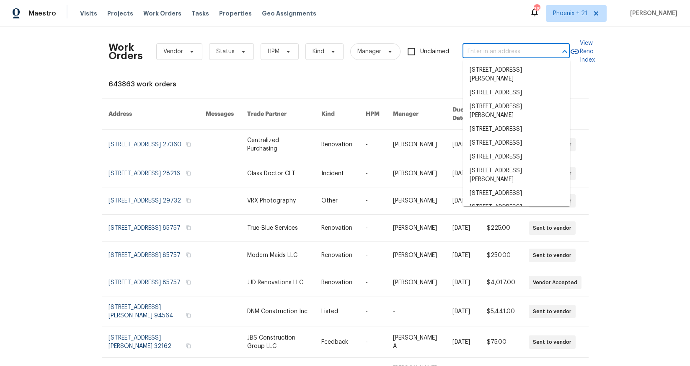
paste input "[STREET_ADDRESS][PERSON_NAME]"
type input "[STREET_ADDRESS][PERSON_NAME]"
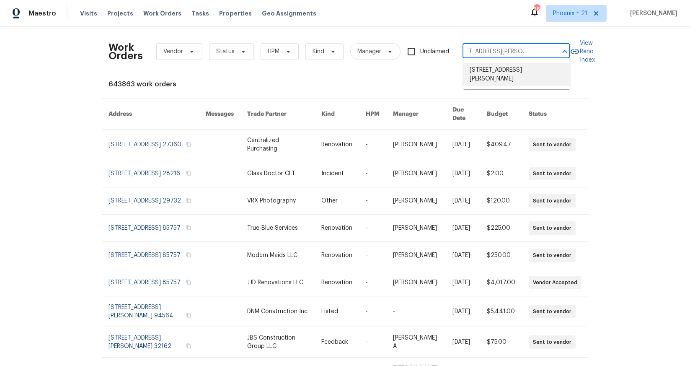
click at [511, 78] on li "[STREET_ADDRESS][PERSON_NAME]" at bounding box center [516, 74] width 107 height 23
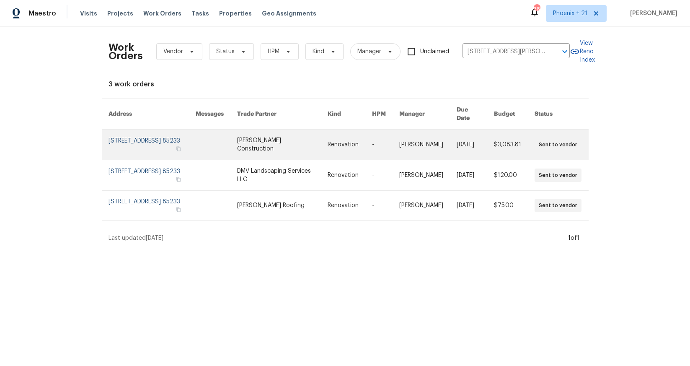
drag, startPoint x: 297, startPoint y: 155, endPoint x: 286, endPoint y: 147, distance: 14.0
click at [286, 147] on link at bounding box center [282, 144] width 90 height 30
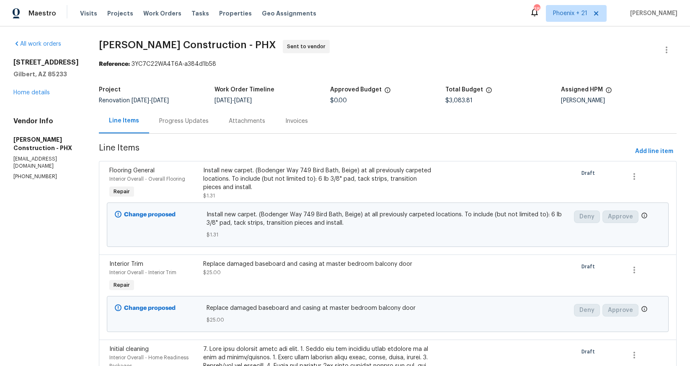
click at [35, 90] on div "[STREET_ADDRESS][PERSON_NAME] Home details" at bounding box center [45, 77] width 65 height 39
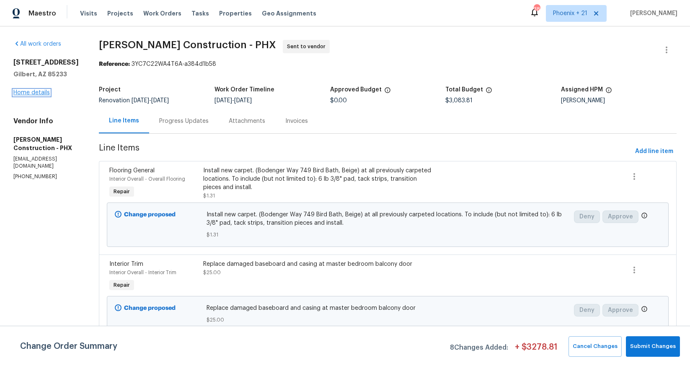
click at [36, 96] on link "Home details" at bounding box center [31, 93] width 36 height 6
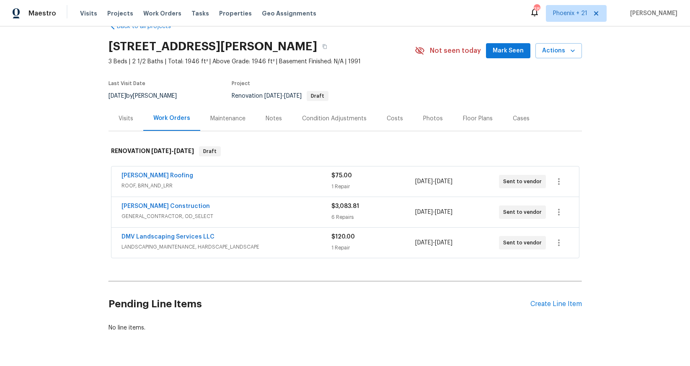
scroll to position [24, 0]
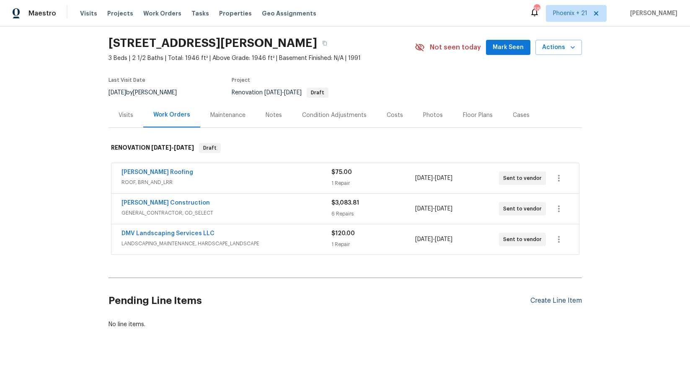
click at [552, 285] on div "Create Line Item" at bounding box center [556, 301] width 52 height 8
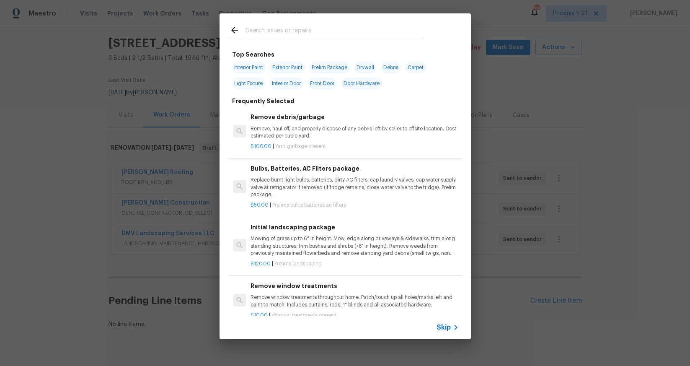
click at [284, 32] on input "text" at bounding box center [335, 31] width 178 height 13
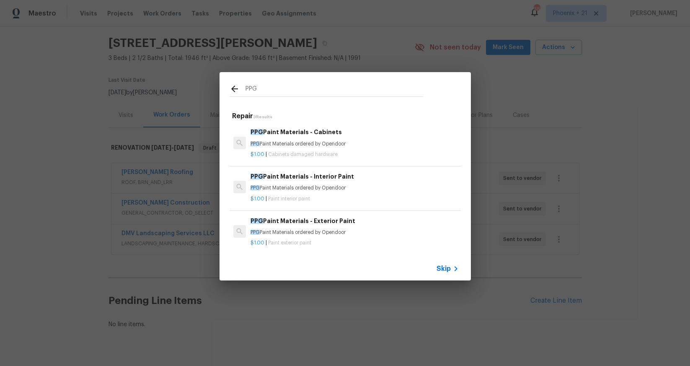
type input "PPG"
click at [390, 169] on div "PPG Paint Materials - Interior Paint PPG Paint Materials ordered by Opendoor $1…" at bounding box center [345, 187] width 234 height 47
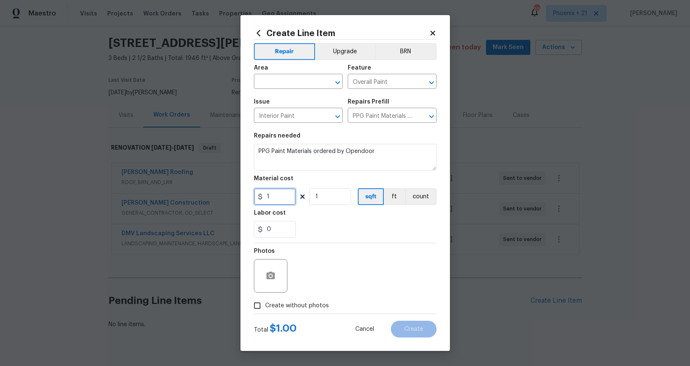
click at [280, 191] on input "1" at bounding box center [275, 196] width 42 height 17
drag, startPoint x: 281, startPoint y: 195, endPoint x: 252, endPoint y: 196, distance: 28.9
click at [252, 196] on div "Create Line Item Repair Upgrade BRN Area ​ Feature Overall Paint ​ Issue Interi…" at bounding box center [344, 183] width 209 height 336
type input "503.8"
click at [297, 76] on input "text" at bounding box center [286, 82] width 65 height 13
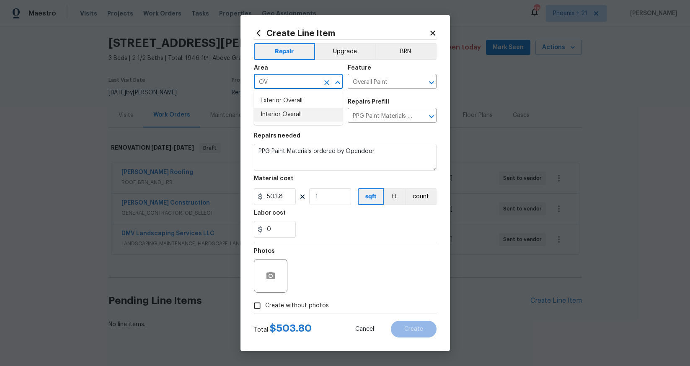
click at [296, 109] on li "Interior Overall" at bounding box center [298, 115] width 89 height 14
type input "Interior Overall"
click at [291, 285] on span "Create without photos" at bounding box center [297, 305] width 64 height 9
click at [265, 285] on input "Create without photos" at bounding box center [257, 305] width 16 height 16
checkbox input "true"
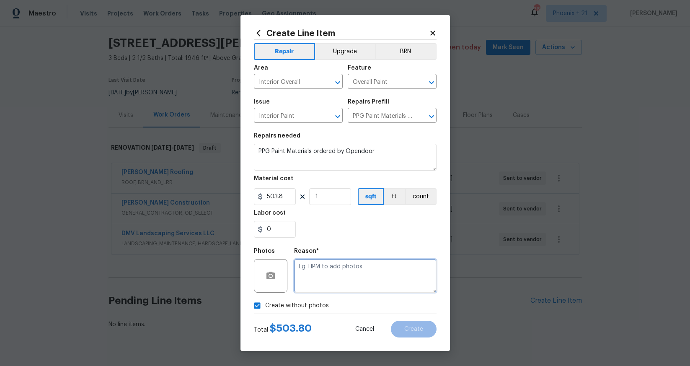
click at [313, 285] on textarea at bounding box center [365, 276] width 142 height 34
type textarea "NA"
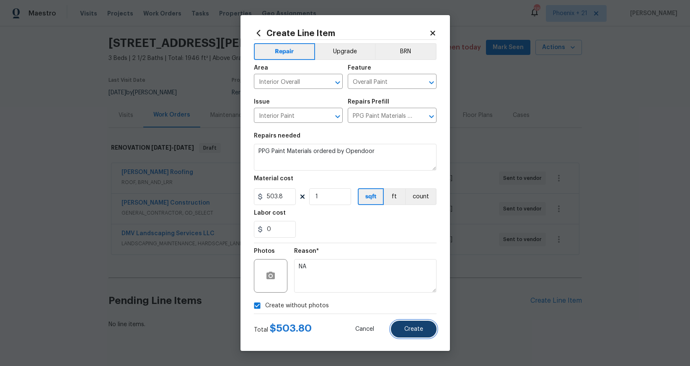
click at [397, 285] on button "Create" at bounding box center [414, 328] width 46 height 17
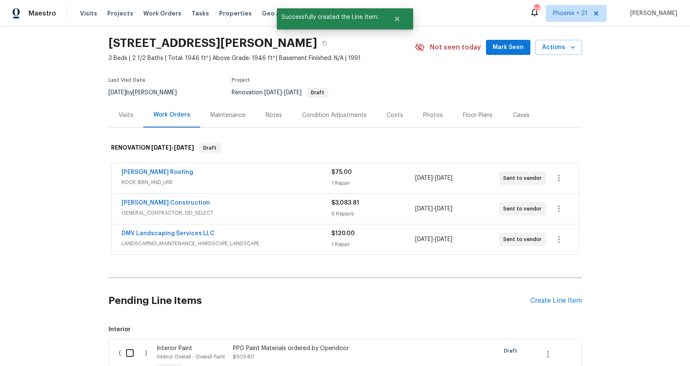
scroll to position [140, 0]
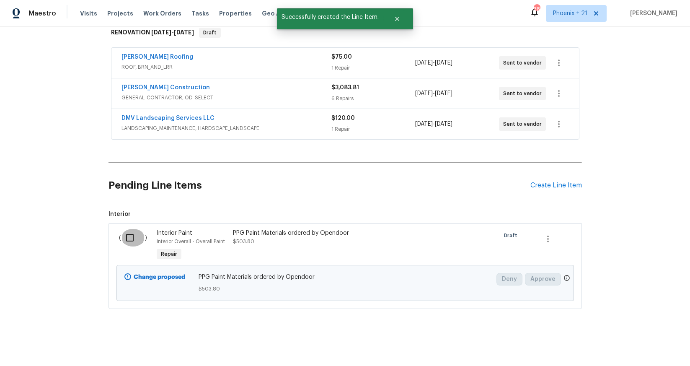
click at [121, 245] on input "checkbox" at bounding box center [133, 238] width 24 height 18
checkbox input "true"
click at [552, 285] on span "Create Work Order" at bounding box center [642, 345] width 56 height 10
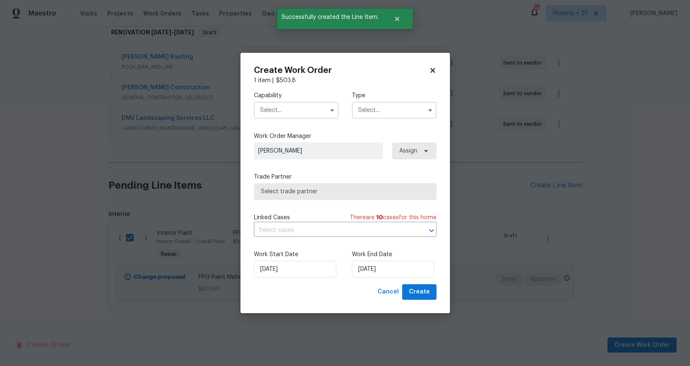
drag, startPoint x: 272, startPoint y: 103, endPoint x: 279, endPoint y: 114, distance: 13.0
click at [273, 103] on input "text" at bounding box center [296, 110] width 85 height 17
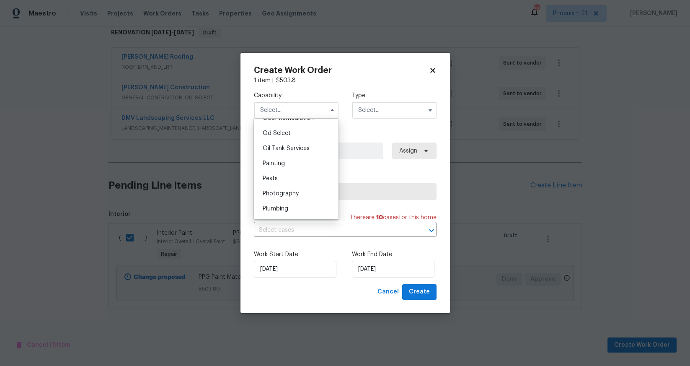
scroll to position [682, 0]
click at [298, 155] on div "Painting" at bounding box center [296, 149] width 80 height 15
type input "Painting"
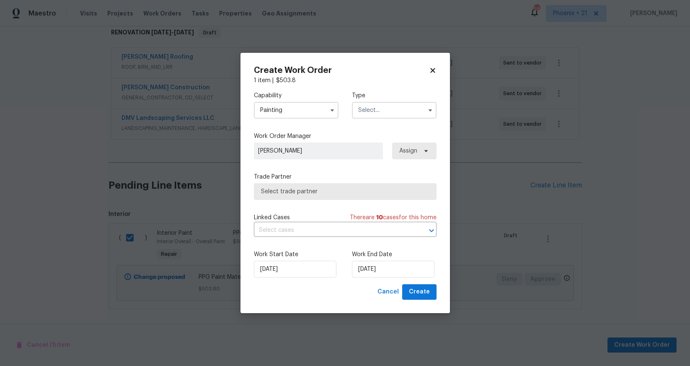
click at [384, 110] on input "text" at bounding box center [394, 110] width 85 height 17
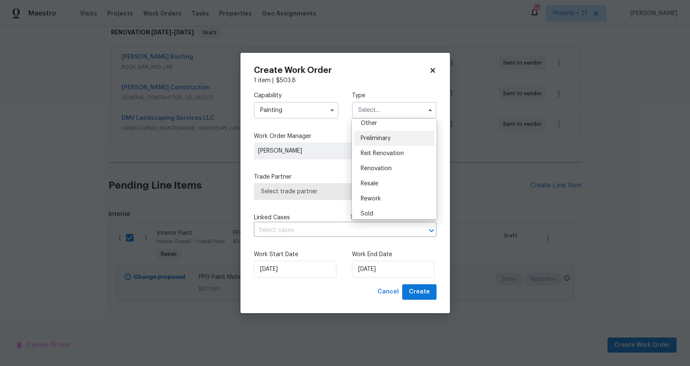
scroll to position [190, 0]
click at [395, 142] on div "Renovation" at bounding box center [394, 149] width 80 height 15
type input "Renovation"
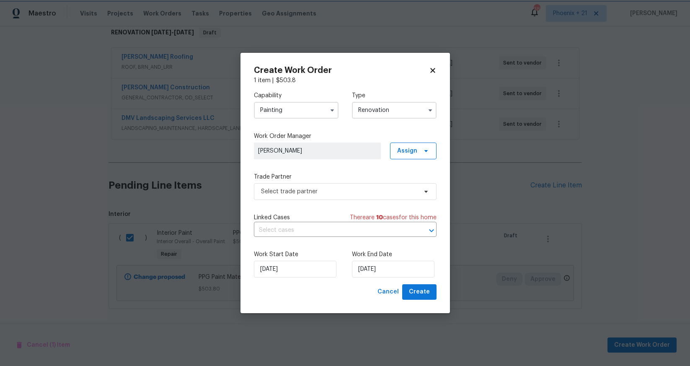
scroll to position [0, 0]
drag, startPoint x: 413, startPoint y: 147, endPoint x: 413, endPoint y: 160, distance: 12.6
click at [413, 150] on span "Assign" at bounding box center [407, 151] width 20 height 8
click at [409, 186] on div "Assign to me" at bounding box center [414, 186] width 36 height 8
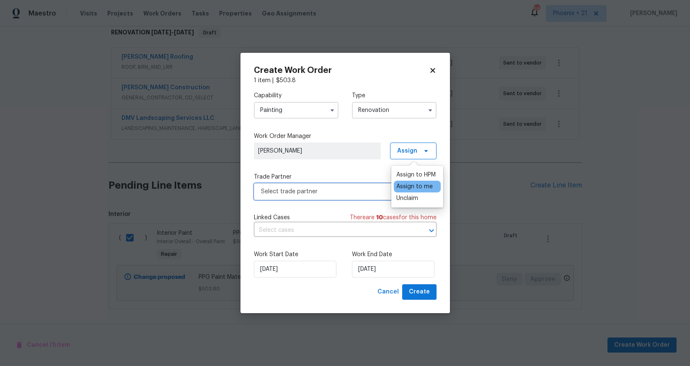
click at [293, 189] on span "Select trade partner" at bounding box center [339, 191] width 156 height 8
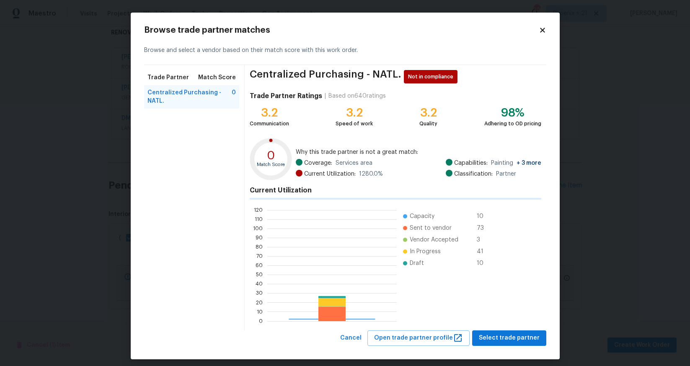
scroll to position [117, 129]
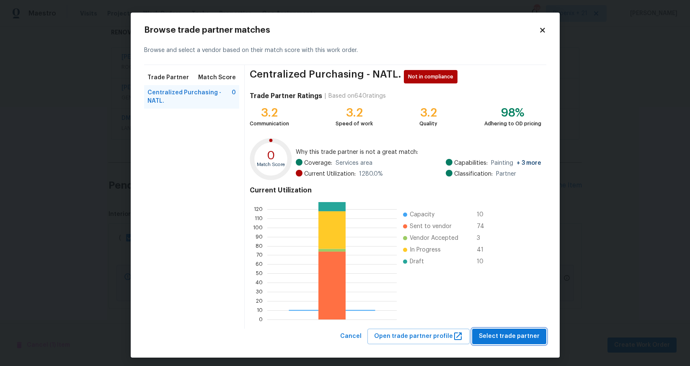
click at [512, 285] on button "Select trade partner" at bounding box center [509, 336] width 74 height 16
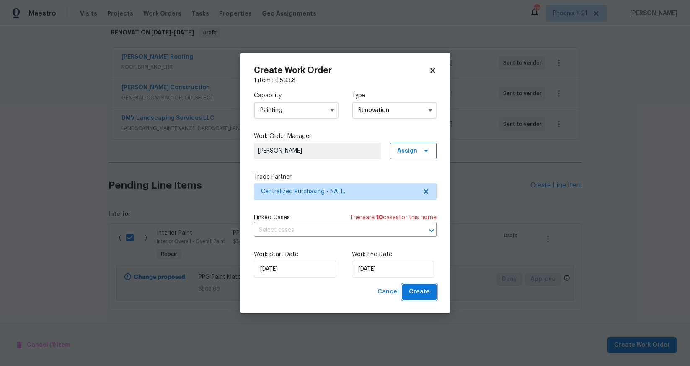
click at [416, 285] on button "Create" at bounding box center [419, 292] width 34 height 16
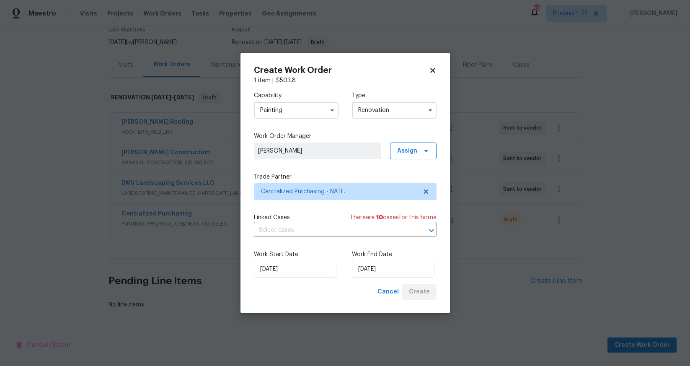
scroll to position [75, 0]
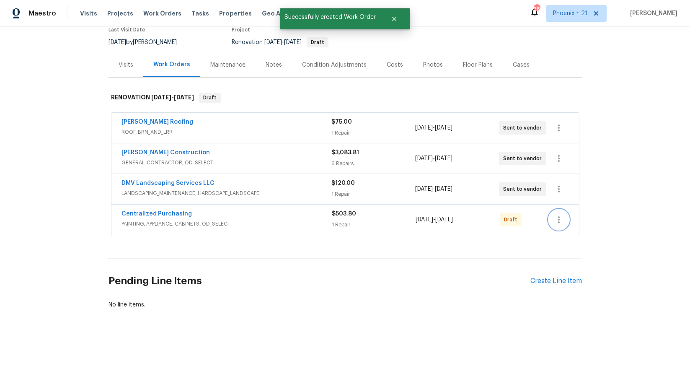
click at [552, 219] on icon "button" at bounding box center [559, 219] width 10 height 10
click at [552, 222] on li "Send to Vendor" at bounding box center [594, 220] width 90 height 14
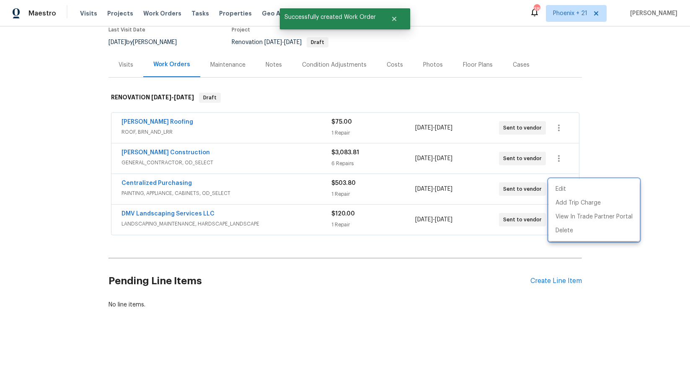
drag, startPoint x: 229, startPoint y: 183, endPoint x: 210, endPoint y: 182, distance: 19.3
click at [220, 183] on div at bounding box center [345, 183] width 690 height 366
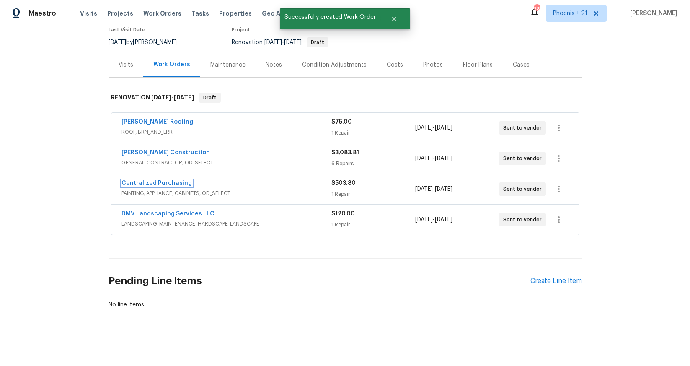
click at [135, 182] on link "Centralized Purchasing" at bounding box center [156, 183] width 70 height 6
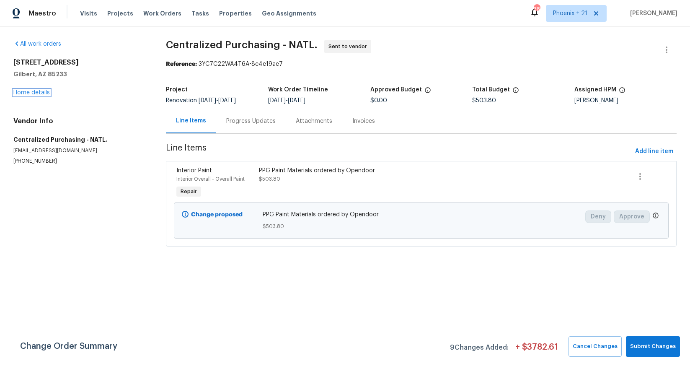
click at [44, 91] on link "Home details" at bounding box center [31, 93] width 36 height 6
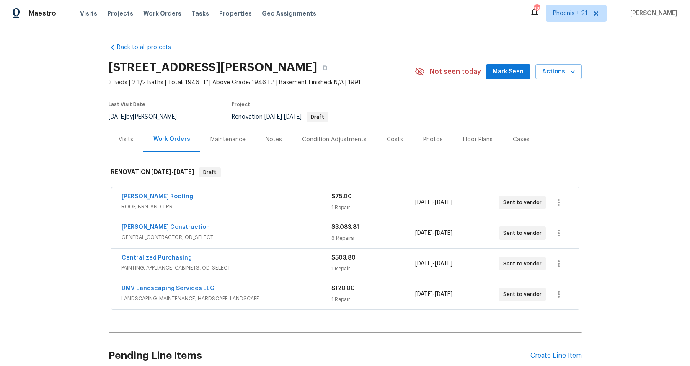
drag, startPoint x: 159, startPoint y: 12, endPoint x: 183, endPoint y: 17, distance: 24.9
click at [159, 12] on span "Work Orders" at bounding box center [162, 13] width 38 height 8
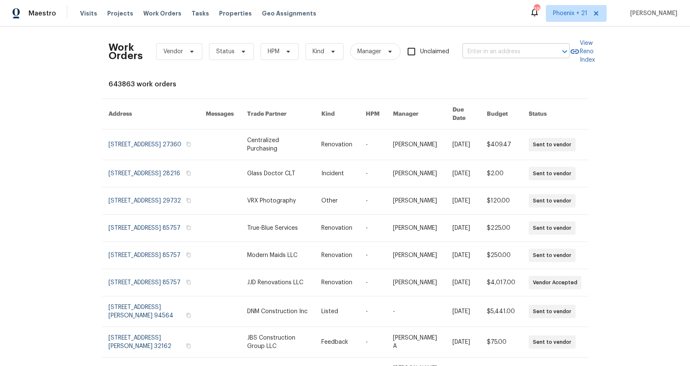
drag, startPoint x: 455, startPoint y: 46, endPoint x: 468, endPoint y: 51, distance: 13.1
click at [461, 49] on div "Work Orders Vendor Status HPM Kind Manager Unclaimed ​" at bounding box center [339, 51] width 461 height 37
click at [478, 52] on input "text" at bounding box center [505, 51] width 84 height 13
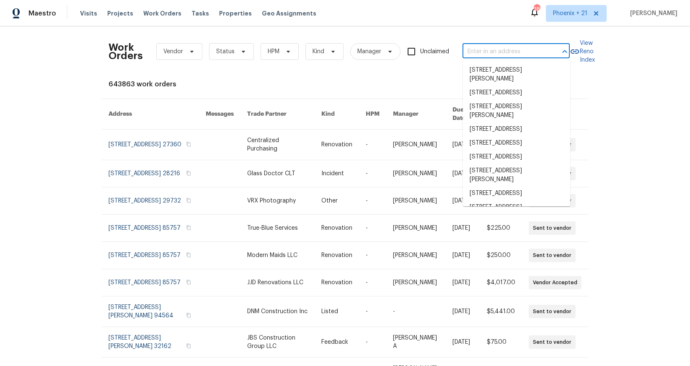
paste input "[STREET_ADDRESS]"
type input "[STREET_ADDRESS]"
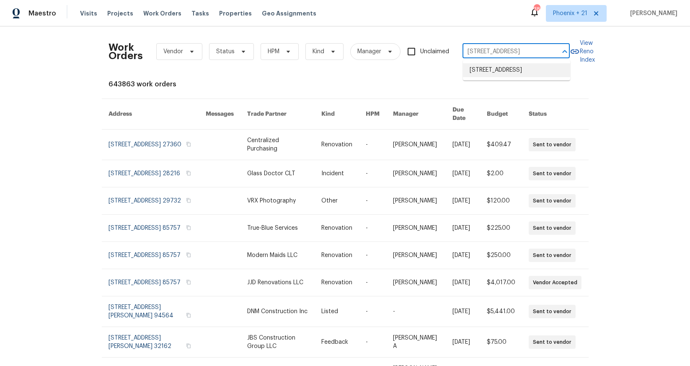
click at [486, 72] on li "[STREET_ADDRESS]" at bounding box center [516, 70] width 107 height 14
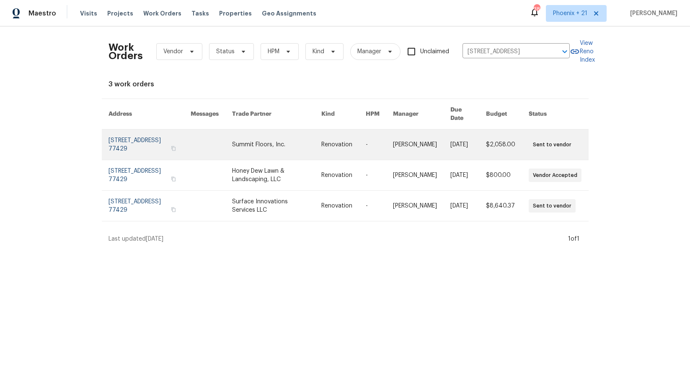
click at [246, 136] on link at bounding box center [276, 144] width 89 height 30
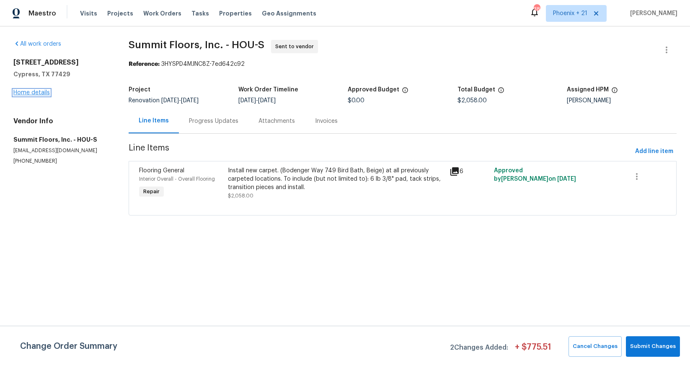
click at [38, 94] on link "Home details" at bounding box center [31, 93] width 36 height 6
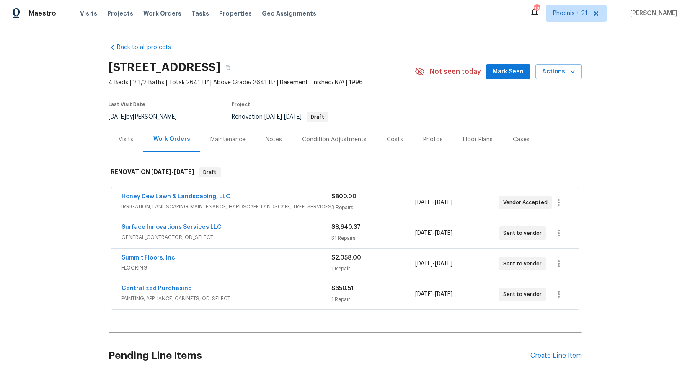
click at [119, 133] on div "Visits" at bounding box center [126, 139] width 35 height 25
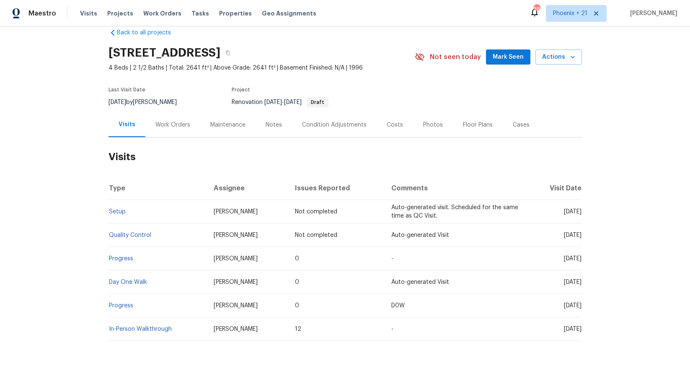
scroll to position [25, 0]
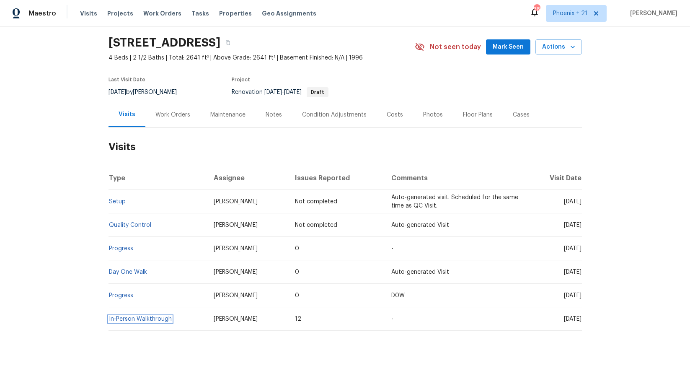
click at [151, 285] on span "In-Person Walkthrough" at bounding box center [140, 319] width 63 height 6
click at [168, 285] on link "In-Person Walkthrough" at bounding box center [140, 319] width 63 height 6
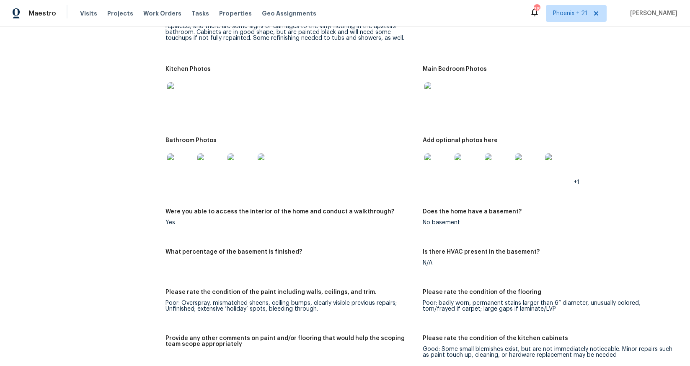
scroll to position [860, 0]
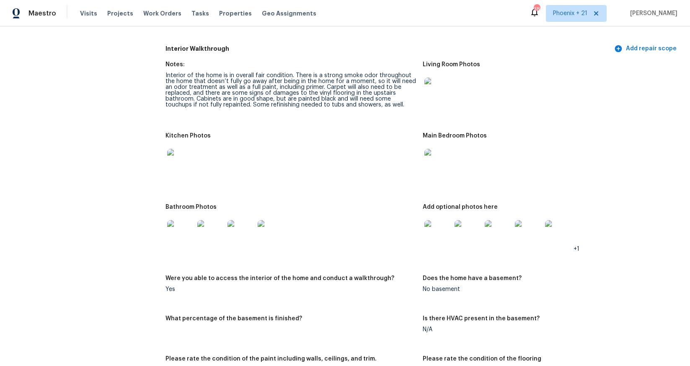
click at [184, 158] on img at bounding box center [180, 162] width 27 height 27
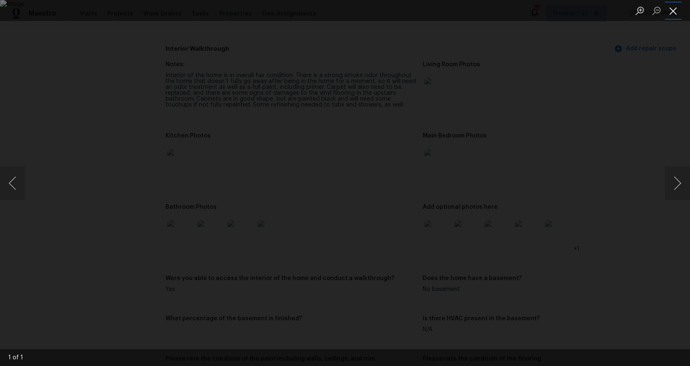
click at [552, 7] on button "Close lightbox" at bounding box center [673, 10] width 17 height 15
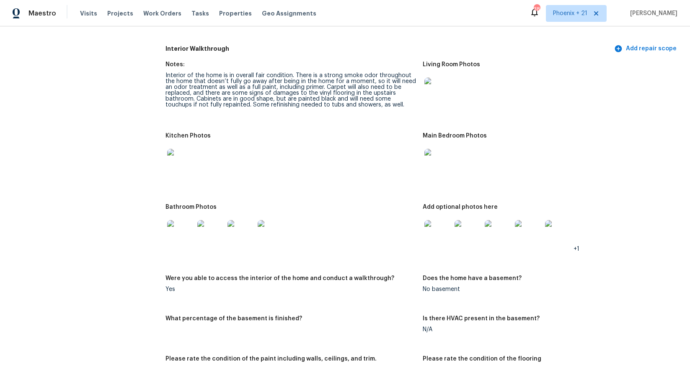
scroll to position [0, 0]
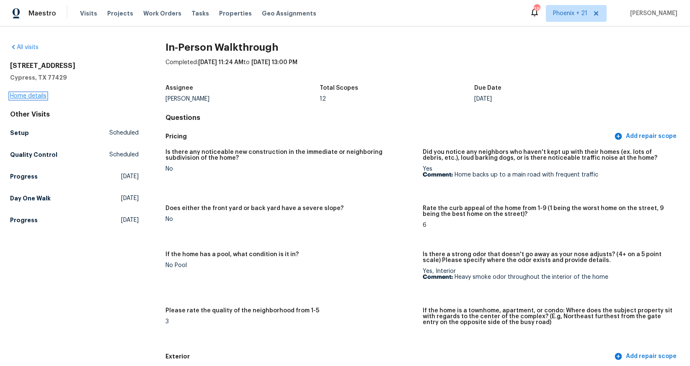
click at [35, 95] on link "Home details" at bounding box center [28, 96] width 36 height 6
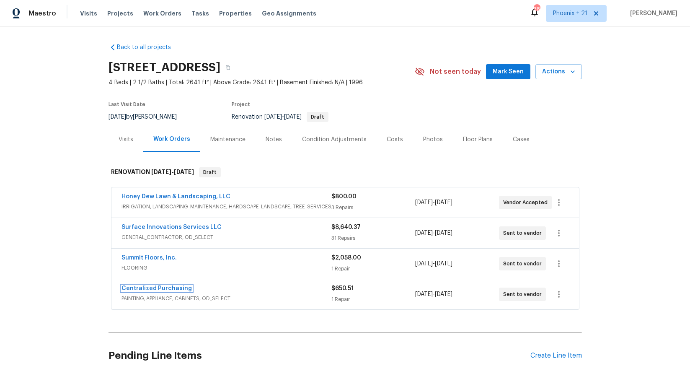
click at [158, 285] on link "Centralized Purchasing" at bounding box center [156, 288] width 70 height 6
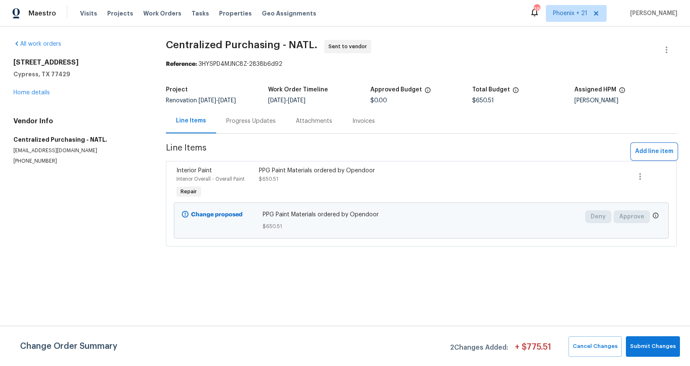
click at [552, 155] on span "Add line item" at bounding box center [654, 151] width 38 height 10
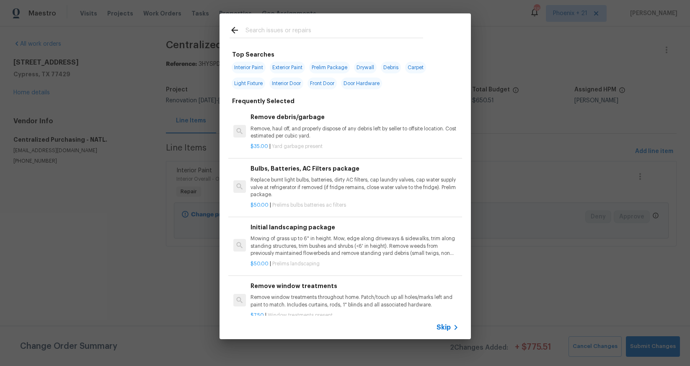
click at [316, 31] on input "text" at bounding box center [335, 31] width 178 height 13
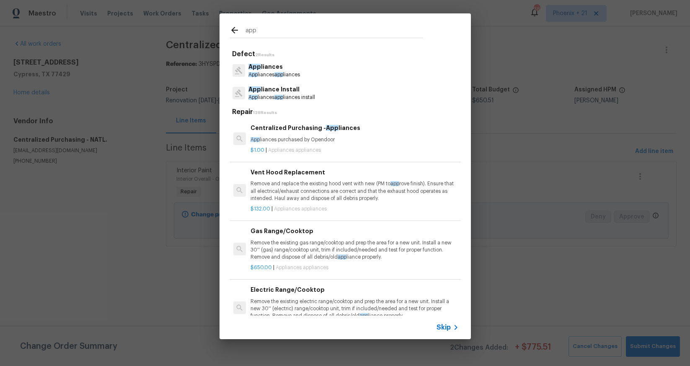
type input "app"
click at [344, 138] on p "App liances purchased by Opendoor" at bounding box center [355, 139] width 208 height 7
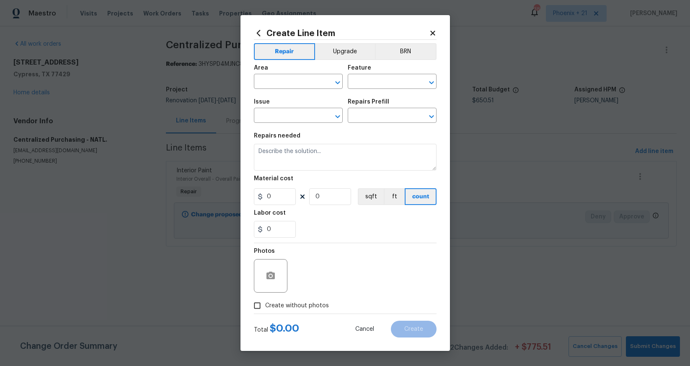
type input "Appliances"
type input "Centralized Purchasing - Appliances $1.00"
type textarea "Appliances purchased by Opendoor"
type input "1"
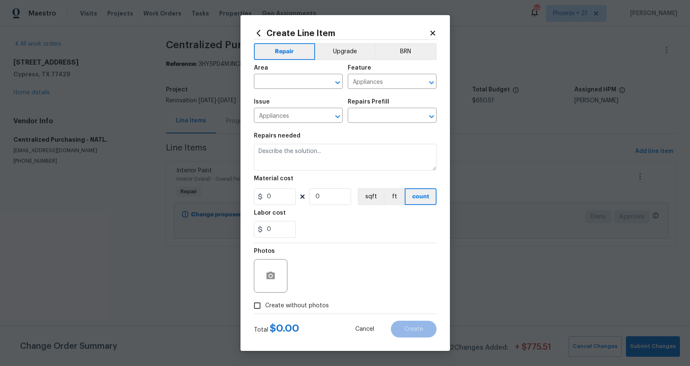
type input "1"
click at [274, 202] on input "1" at bounding box center [275, 196] width 42 height 17
drag, startPoint x: 274, startPoint y: 202, endPoint x: 264, endPoint y: 201, distance: 10.5
click at [264, 201] on input "1" at bounding box center [275, 196] width 42 height 17
type input "204.65"
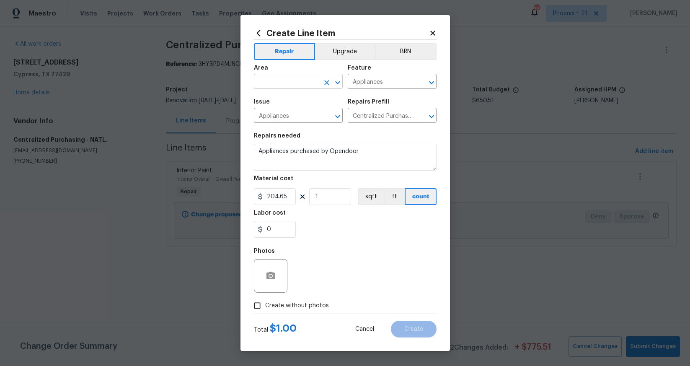
click at [282, 93] on div "Area ​ Feature Appliances ​ Issue Appliances ​ Repairs Prefill Centralized Purc…" at bounding box center [345, 94] width 183 height 68
click at [281, 86] on input "text" at bounding box center [286, 82] width 65 height 13
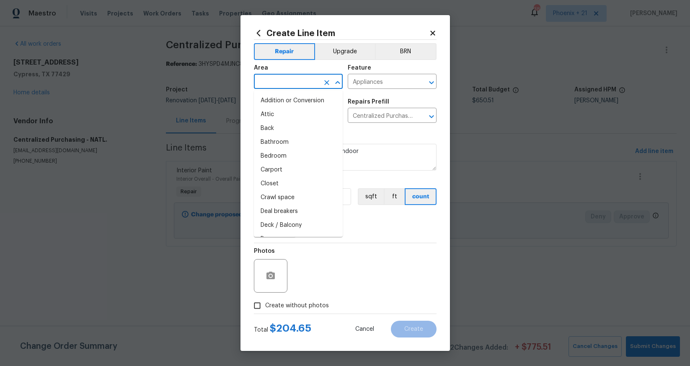
type input "l"
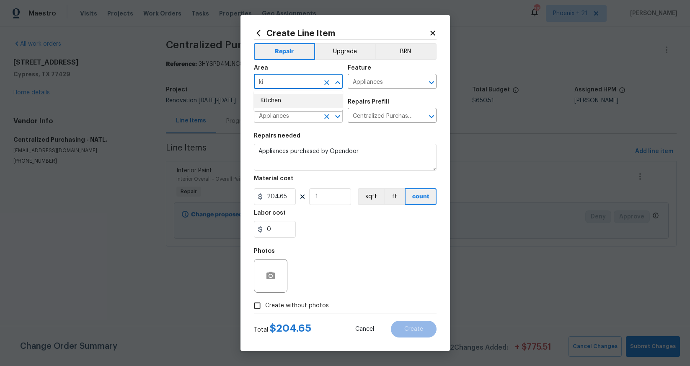
type input "ki"
drag, startPoint x: 284, startPoint y: 114, endPoint x: 279, endPoint y: 100, distance: 14.6
click at [283, 113] on input "Appliances" at bounding box center [286, 116] width 65 height 13
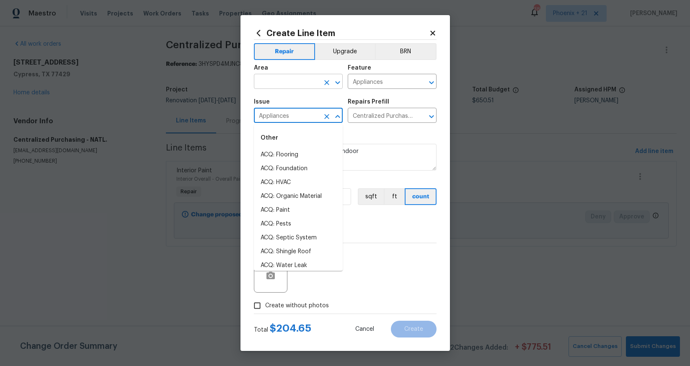
click at [274, 87] on input "text" at bounding box center [286, 82] width 65 height 13
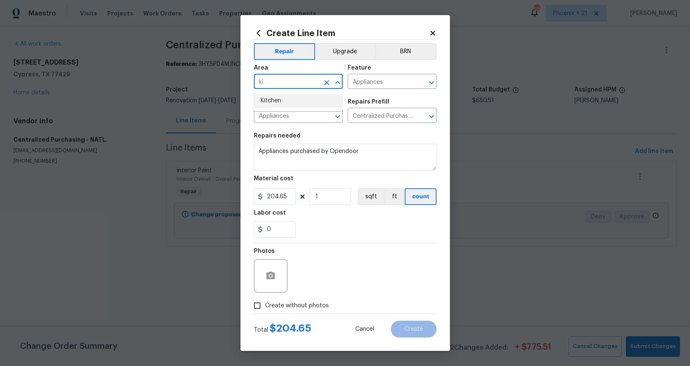
click at [276, 100] on li "Kitchen" at bounding box center [298, 101] width 89 height 14
type input "Kitchen"
click at [300, 285] on span "Create without photos" at bounding box center [297, 305] width 64 height 9
click at [265, 285] on input "Create without photos" at bounding box center [257, 305] width 16 height 16
checkbox input "true"
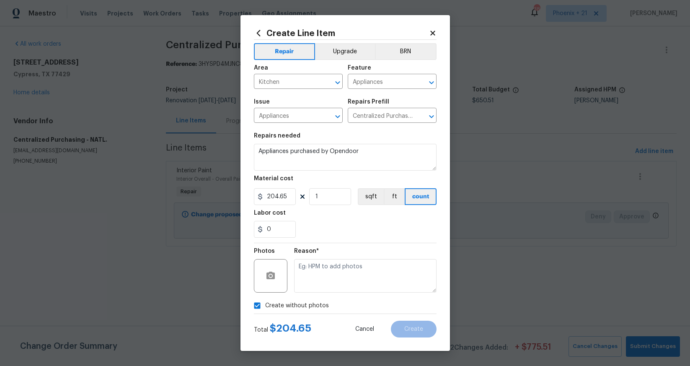
click at [308, 285] on div "Reason*" at bounding box center [365, 270] width 142 height 54
click at [309, 285] on textarea at bounding box center [365, 276] width 142 height 34
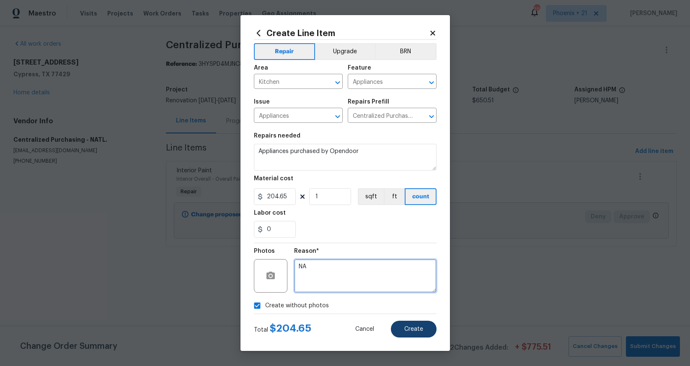
type textarea "NA"
click at [406, 285] on span "Create" at bounding box center [413, 329] width 19 height 6
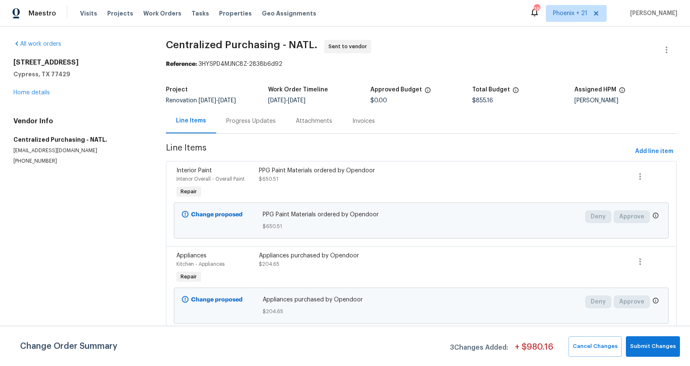
drag, startPoint x: 158, startPoint y: 11, endPoint x: 295, endPoint y: 23, distance: 136.7
click at [159, 11] on span "Work Orders" at bounding box center [162, 13] width 38 height 8
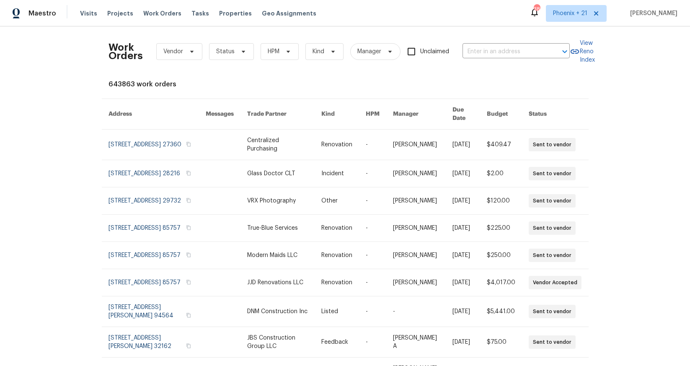
click at [491, 44] on div "Work Orders Vendor Status HPM Kind Manager Unclaimed ​" at bounding box center [339, 51] width 461 height 37
click at [491, 47] on input "text" at bounding box center [505, 51] width 84 height 13
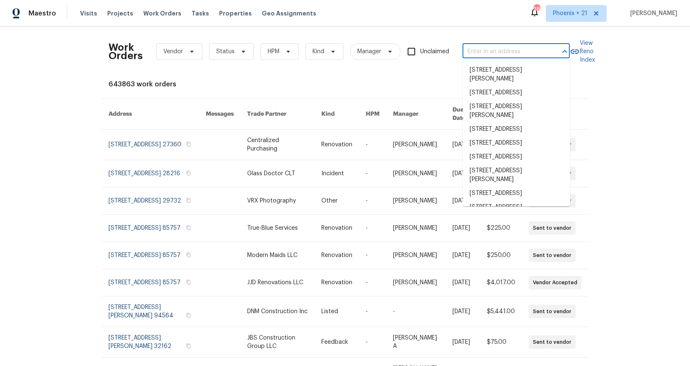
paste input "[STREET_ADDRESS]"
type input "[STREET_ADDRESS]"
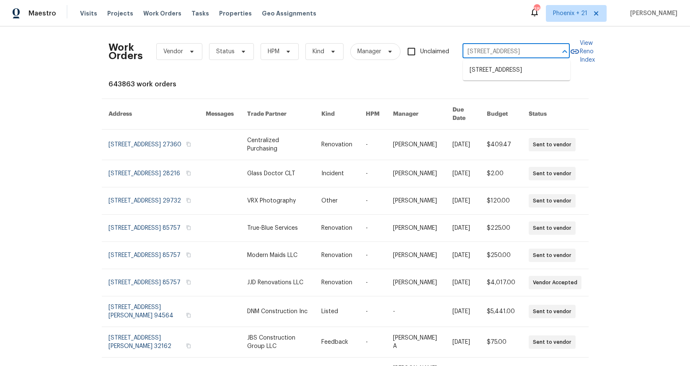
click at [501, 77] on ul "[STREET_ADDRESS]" at bounding box center [516, 70] width 107 height 21
click at [501, 77] on li "[STREET_ADDRESS]" at bounding box center [516, 70] width 107 height 14
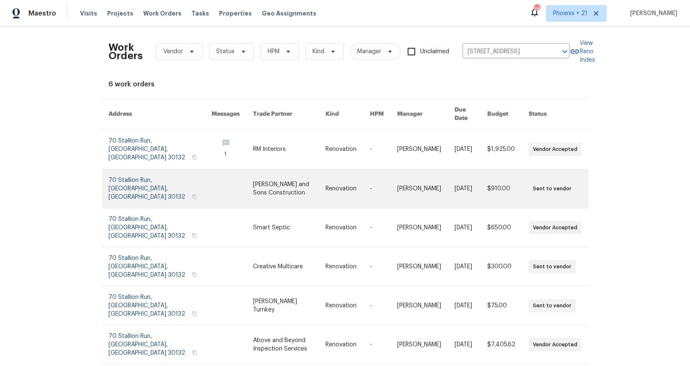
click at [277, 169] on link at bounding box center [289, 188] width 72 height 39
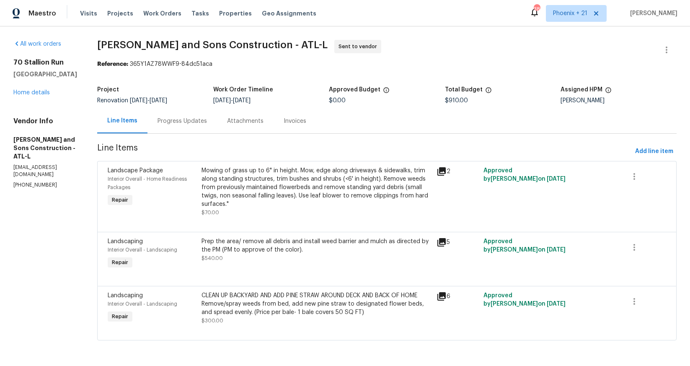
click at [37, 96] on div "[STREET_ADDRESS] Home details" at bounding box center [45, 77] width 64 height 39
click at [37, 94] on link "Home details" at bounding box center [31, 93] width 36 height 6
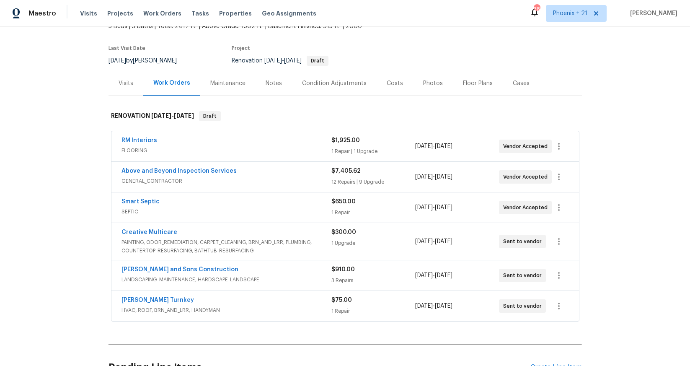
click at [129, 84] on div "Visits" at bounding box center [126, 83] width 15 height 8
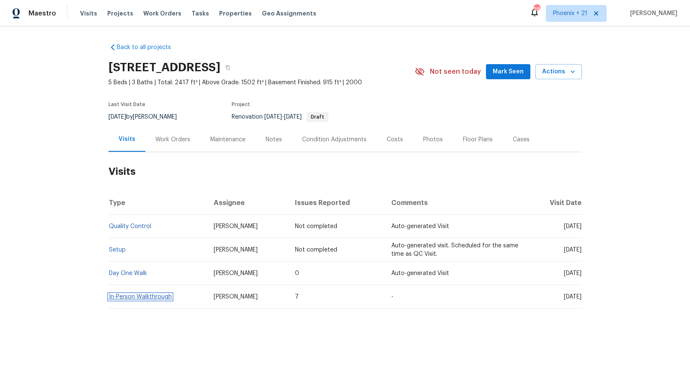
click at [170, 285] on link "In-Person Walkthrough" at bounding box center [140, 297] width 63 height 6
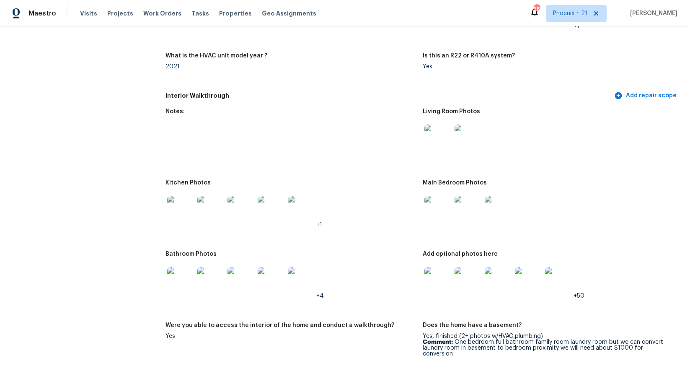
scroll to position [928, 0]
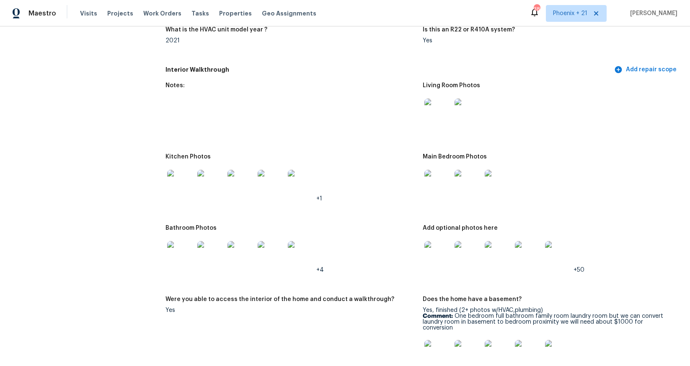
click at [168, 182] on img at bounding box center [180, 183] width 27 height 27
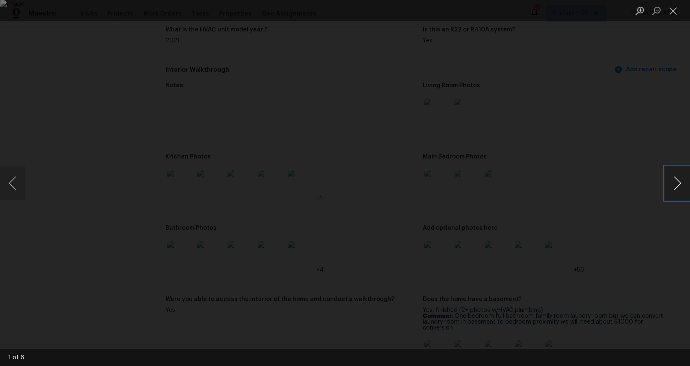
click at [552, 185] on button "Next image" at bounding box center [677, 183] width 25 height 34
click at [22, 189] on button "Previous image" at bounding box center [12, 183] width 25 height 34
